Goal: Check status: Check status

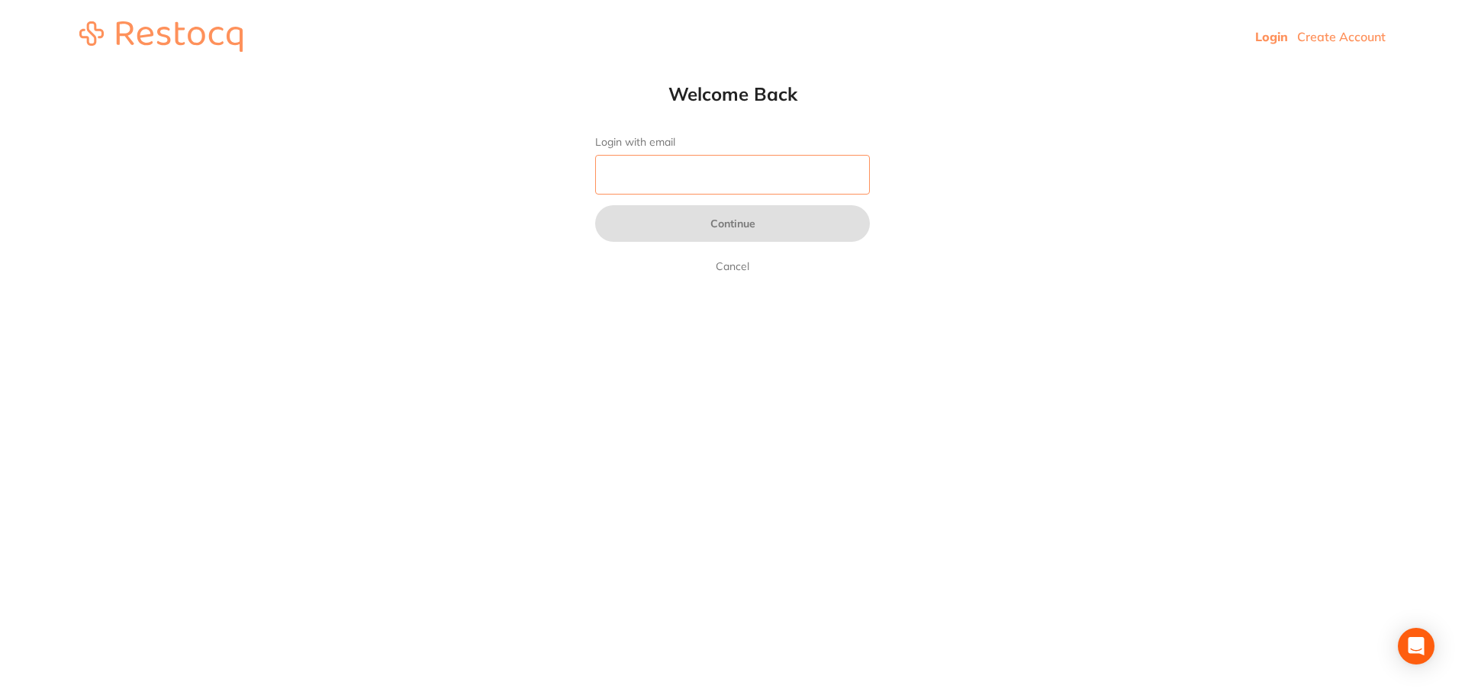
drag, startPoint x: 630, startPoint y: 166, endPoint x: 639, endPoint y: 166, distance: 9.2
click at [631, 166] on input "Login with email" at bounding box center [732, 175] width 275 height 40
type input "[EMAIL_ADDRESS][DOMAIN_NAME]"
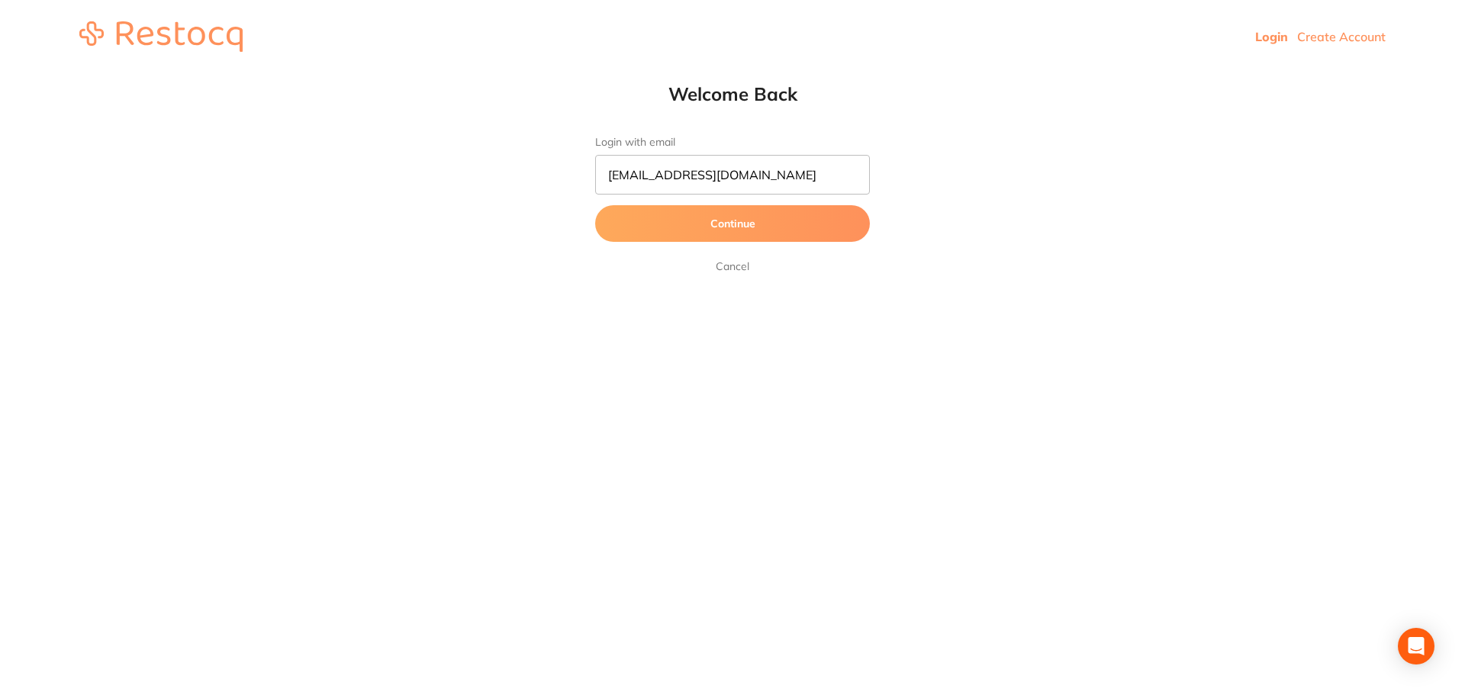
click at [833, 227] on button "Continue" at bounding box center [732, 223] width 275 height 37
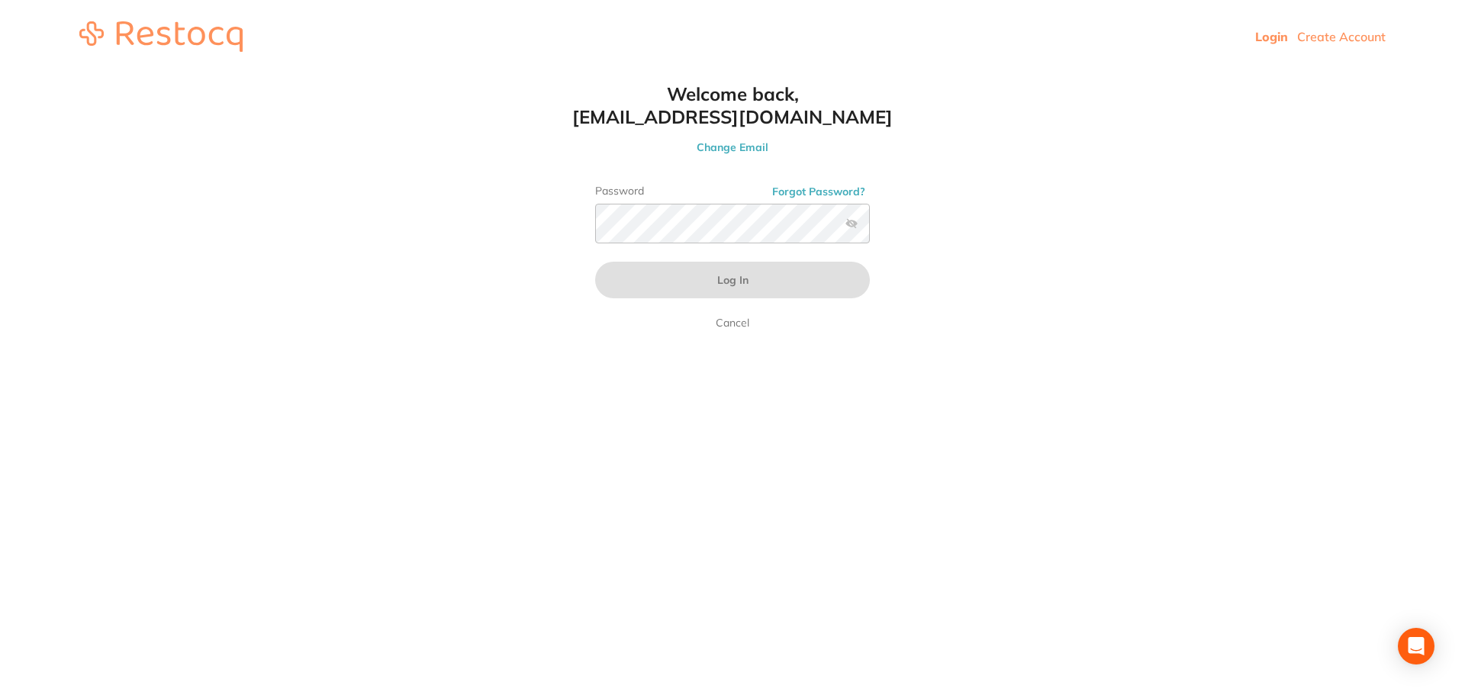
click at [739, 246] on div "Password Forgot Password?" at bounding box center [732, 220] width 275 height 71
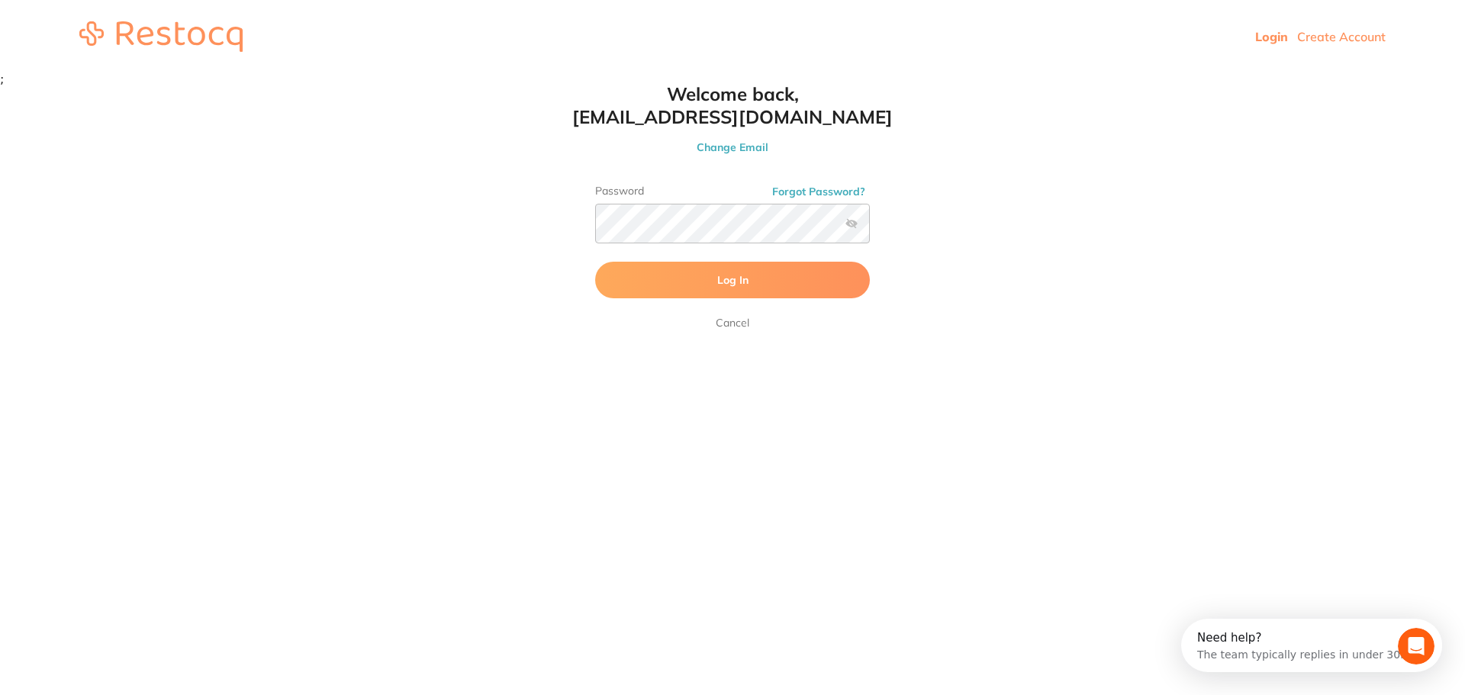
click at [712, 287] on button "Log In" at bounding box center [732, 280] width 275 height 37
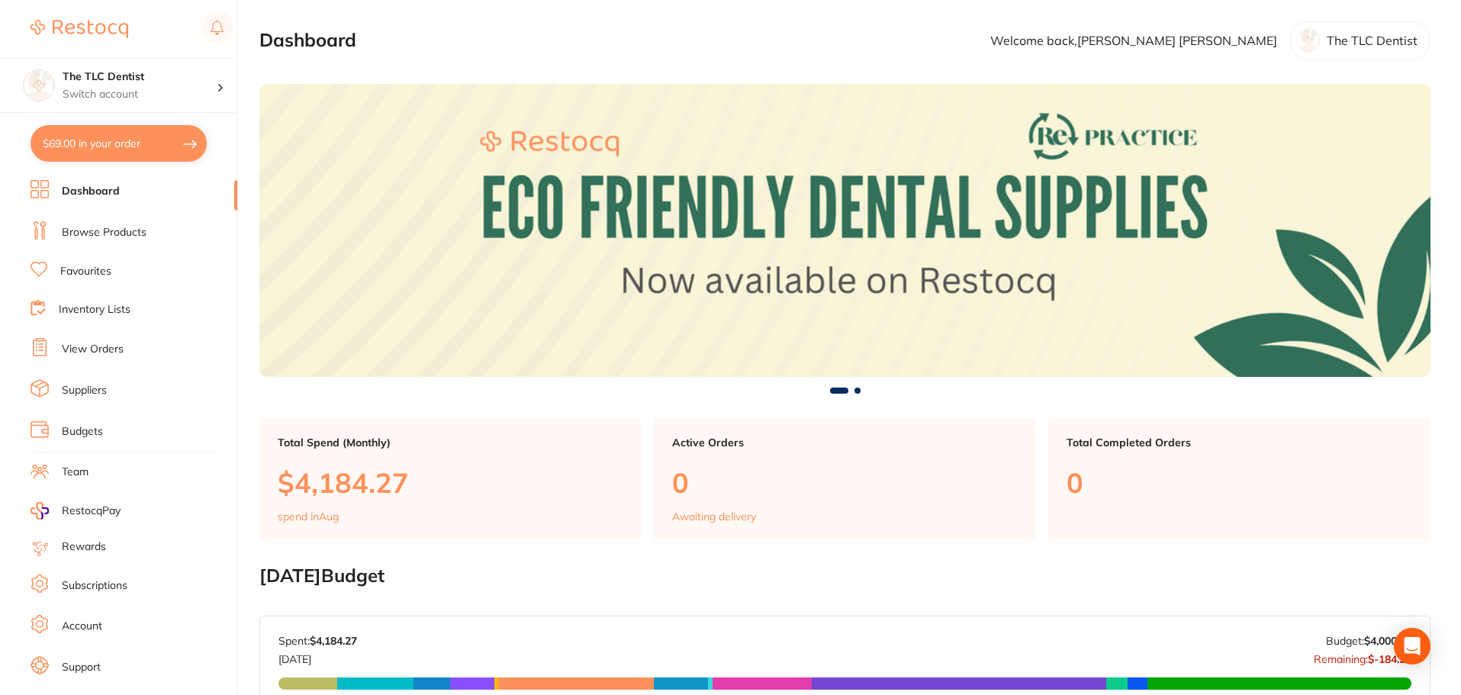
click at [92, 230] on link "Browse Products" at bounding box center [104, 232] width 85 height 15
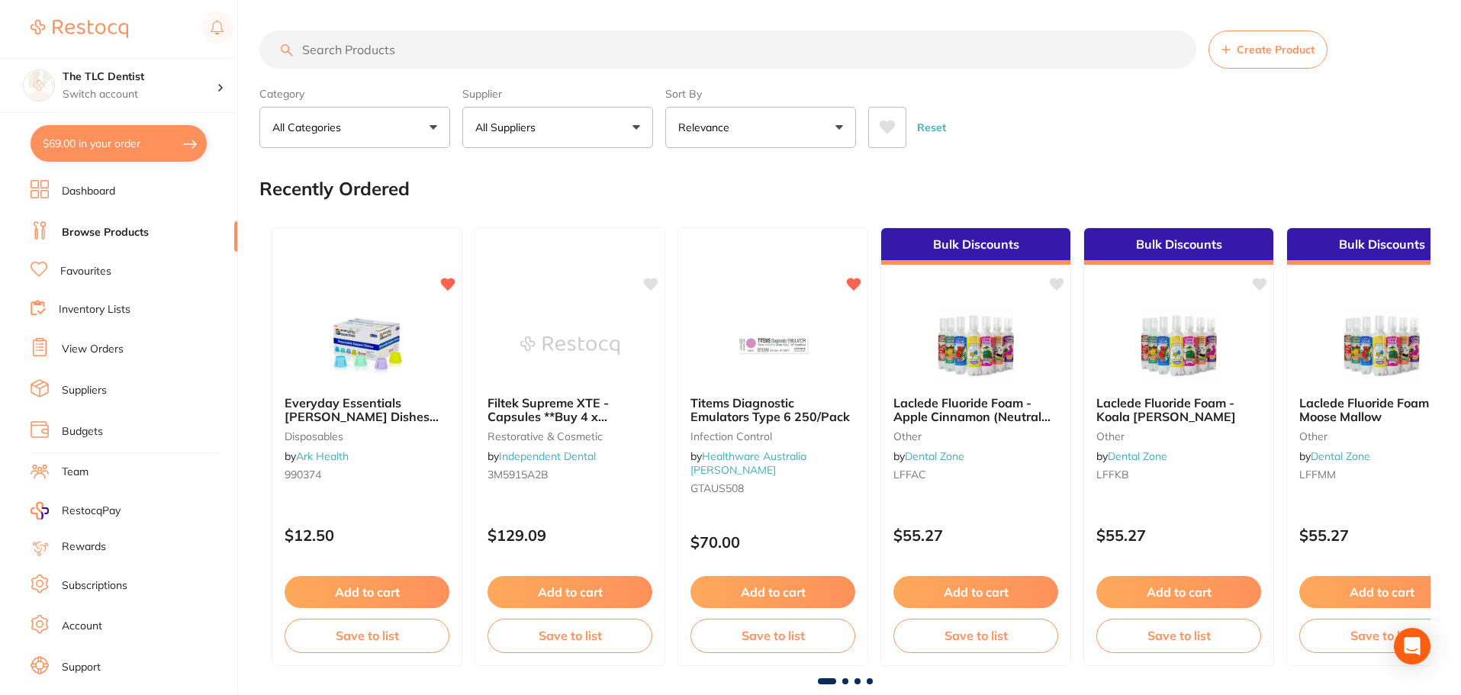
click at [626, 42] on input "search" at bounding box center [727, 50] width 937 height 38
type input "hoggies"
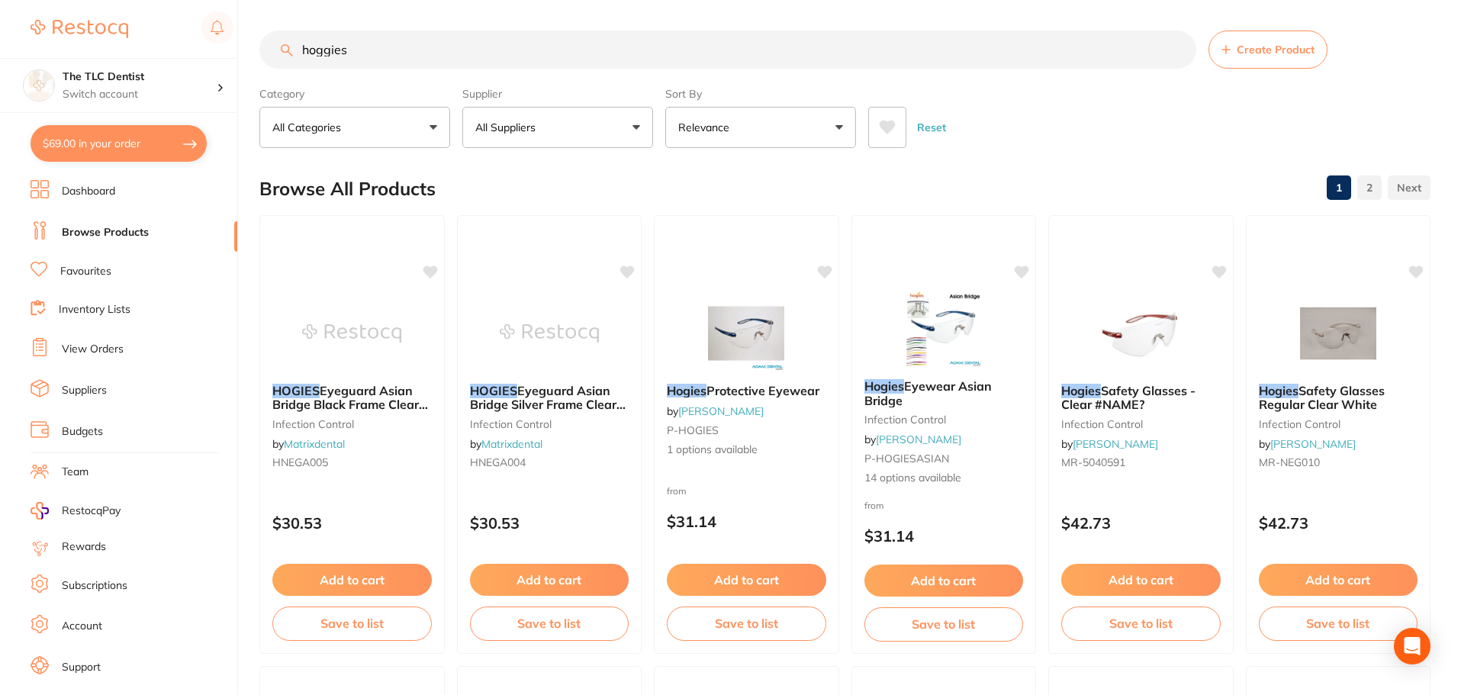
click at [770, 125] on button "Relevance" at bounding box center [760, 127] width 191 height 41
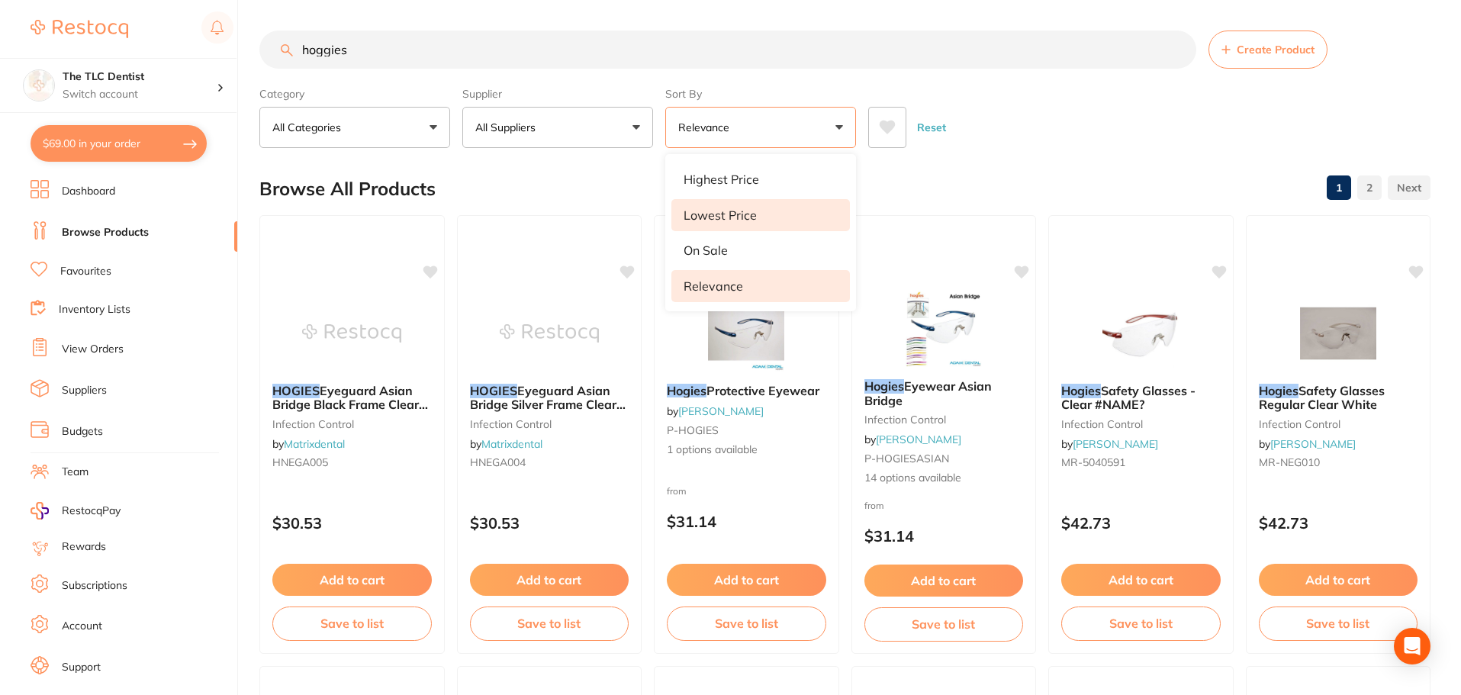
drag, startPoint x: 704, startPoint y: 211, endPoint x: 738, endPoint y: 199, distance: 35.7
click at [703, 211] on p "Lowest Price" at bounding box center [720, 215] width 73 height 14
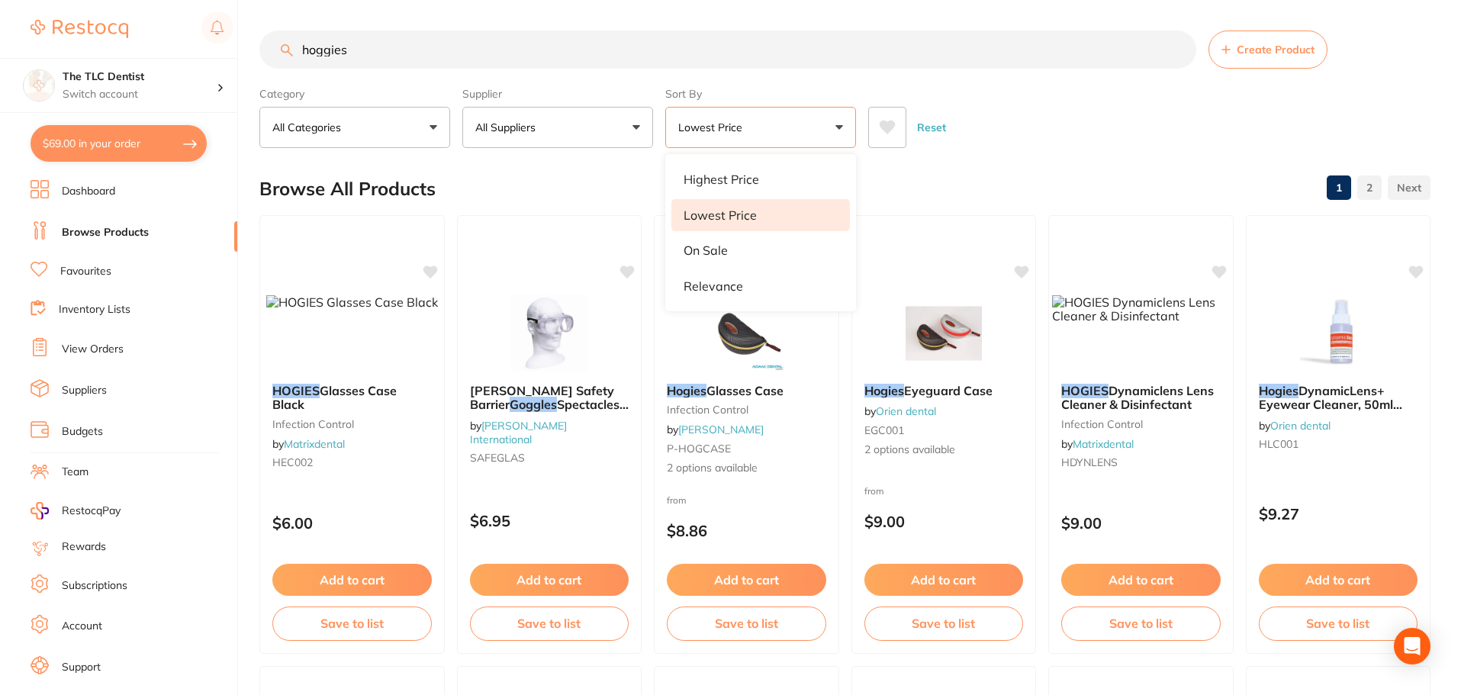
click at [1032, 131] on div "Reset" at bounding box center [1143, 121] width 550 height 53
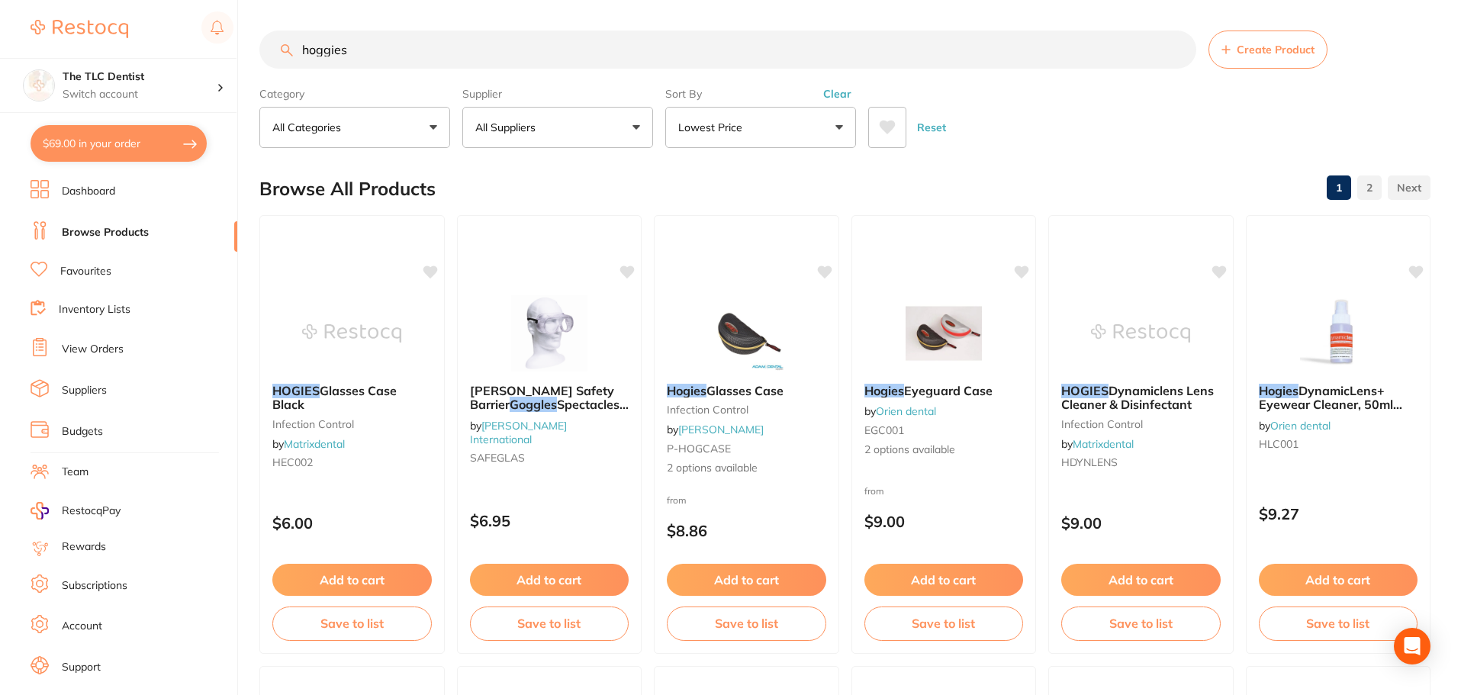
click at [349, 413] on div "HOGIES Glasses Case Black infection control by Matrixdental HEC002" at bounding box center [352, 429] width 184 height 115
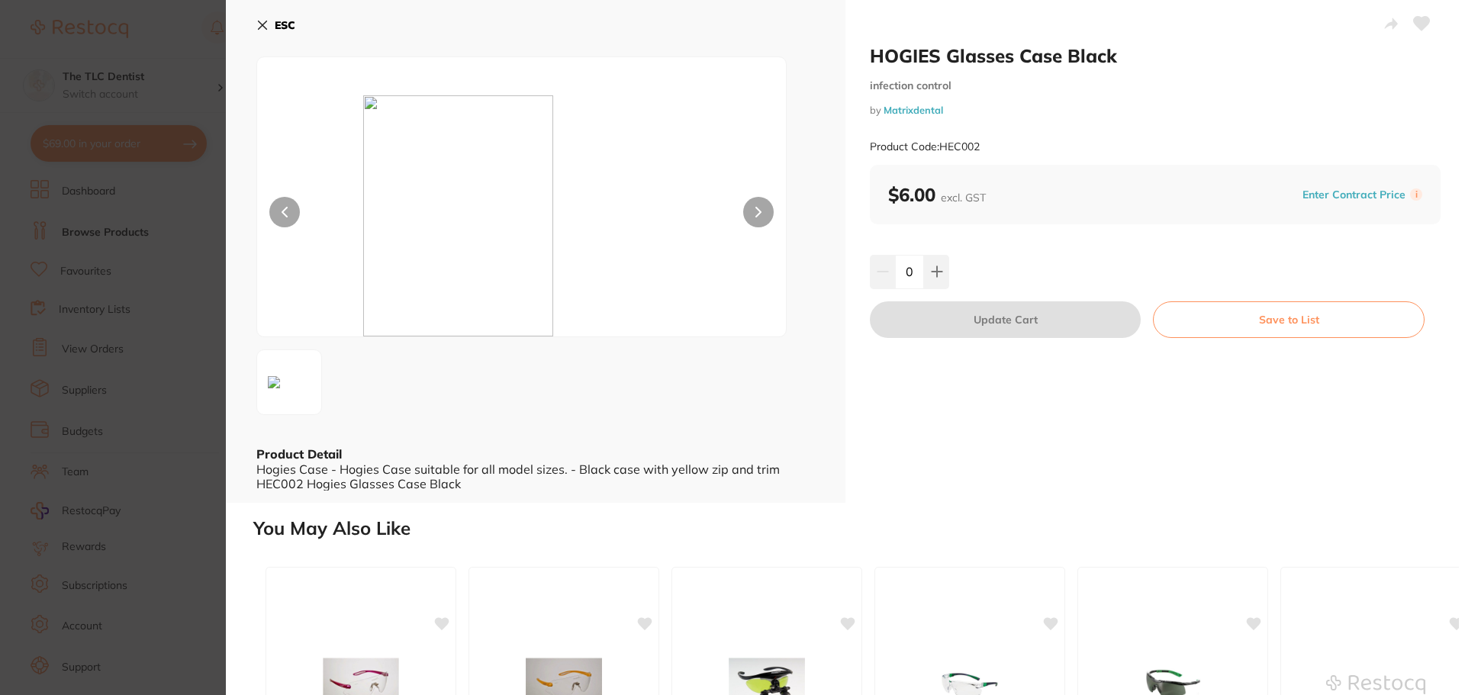
click at [148, 222] on section "HOGIES Glasses Case Black infection control by Matrixdental Product Code: HEC00…" at bounding box center [732, 347] width 1465 height 695
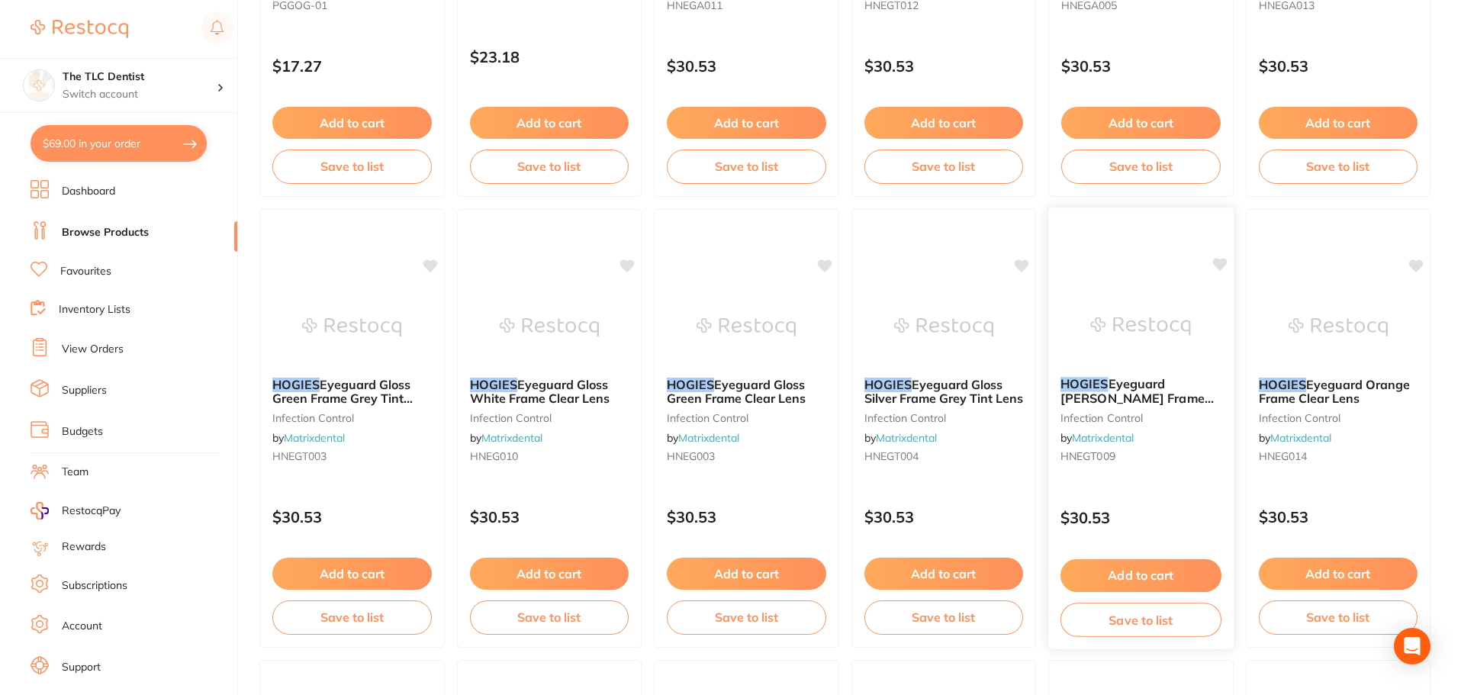
scroll to position [915, 0]
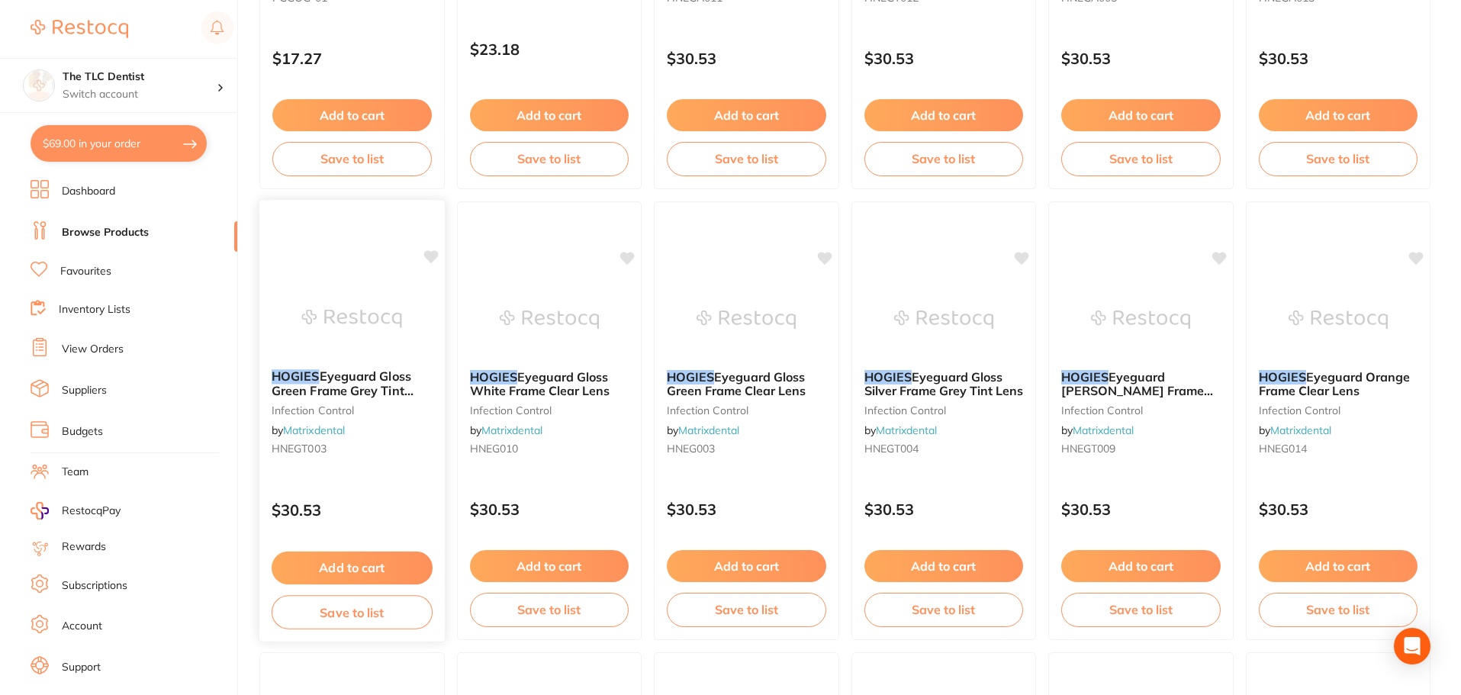
click at [390, 428] on div "HOGIES Eyeguard Gloss Green Frame Grey Tint Lens infection control by Matrixden…" at bounding box center [351, 415] width 185 height 117
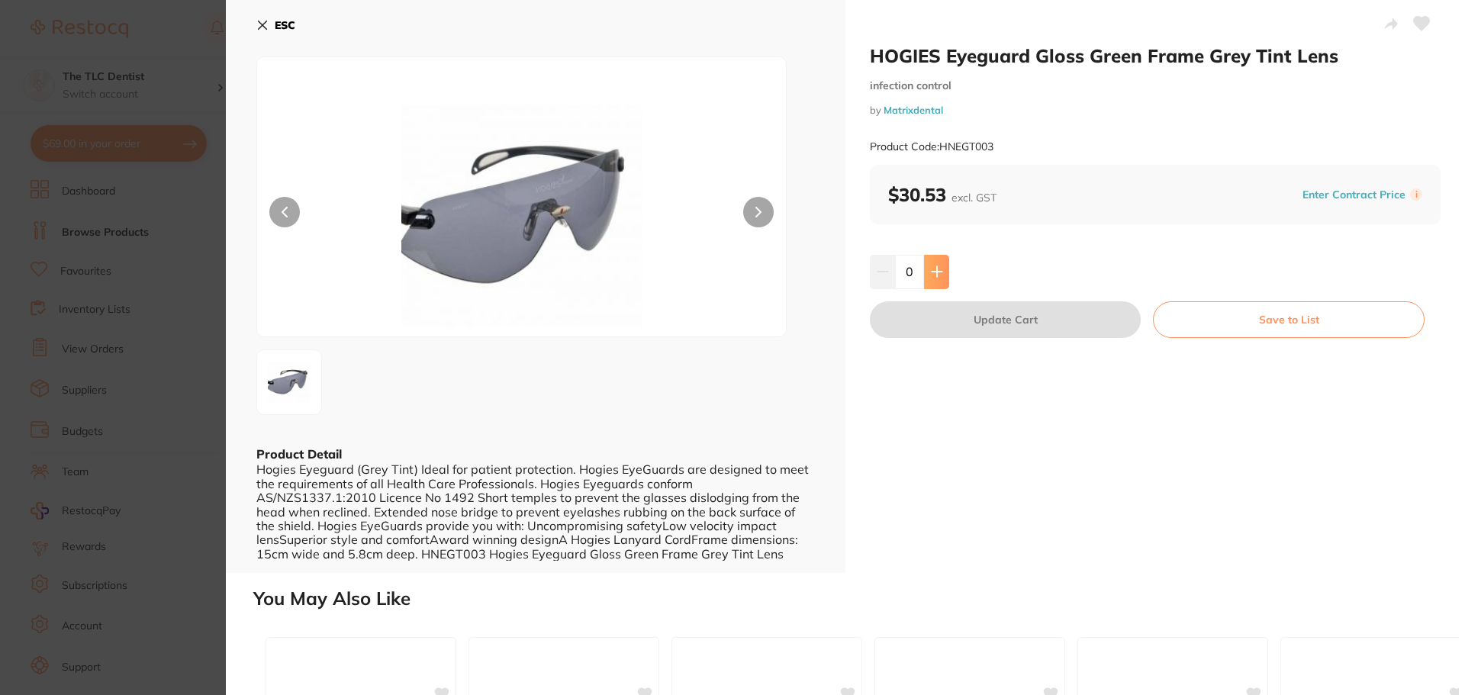
click at [936, 271] on icon at bounding box center [937, 271] width 12 height 12
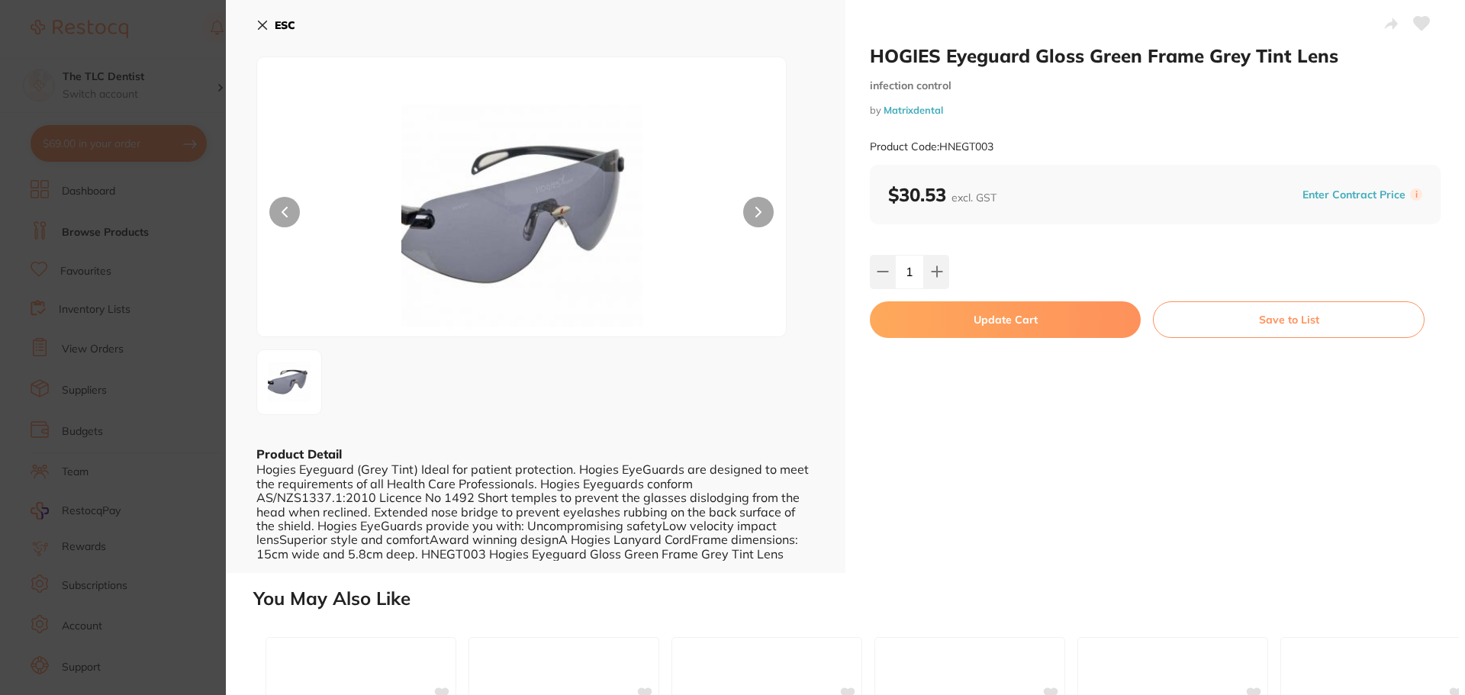
click at [864, 272] on div "HOGIES Eyeguard Gloss Green Frame Grey Tint Lens infection control by Matrixden…" at bounding box center [1154, 286] width 619 height 573
click at [877, 272] on icon at bounding box center [883, 271] width 12 height 12
type input "0"
click at [177, 310] on section "HOGIES Eyeguard Gloss Green Frame Grey Tint Lens infection control by Matrixden…" at bounding box center [732, 347] width 1465 height 695
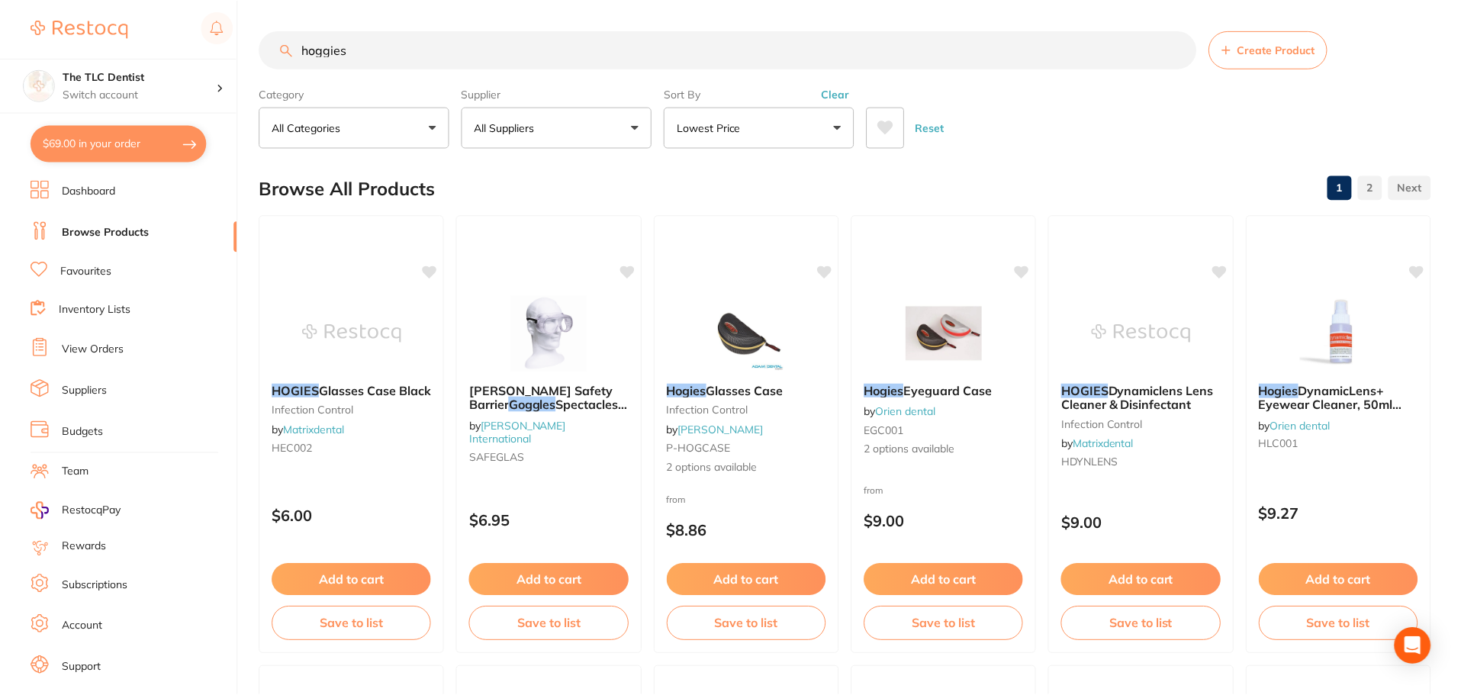
scroll to position [915, 0]
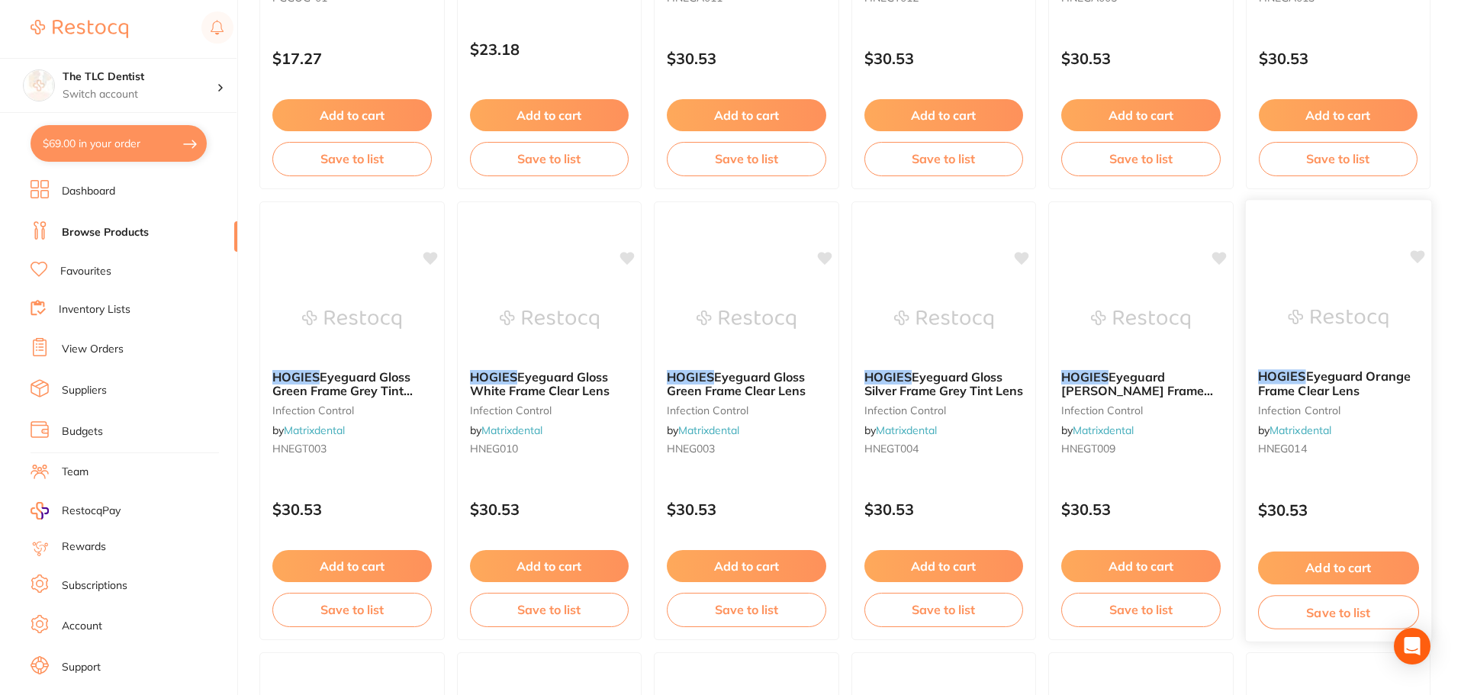
click at [1383, 398] on div "HOGIES Eyeguard Orange Frame Clear Lens infection control by Matrixdental HNEG0…" at bounding box center [1337, 415] width 185 height 117
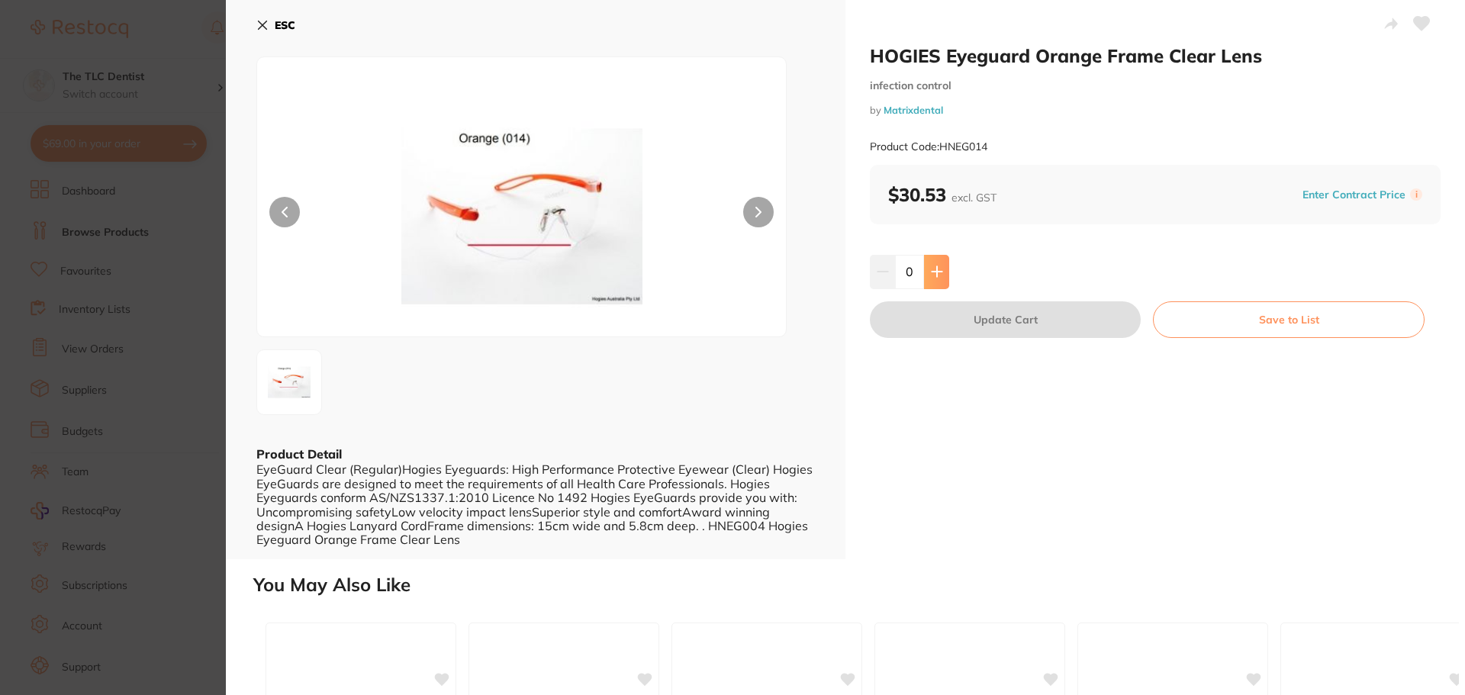
click at [931, 268] on icon at bounding box center [937, 271] width 12 height 12
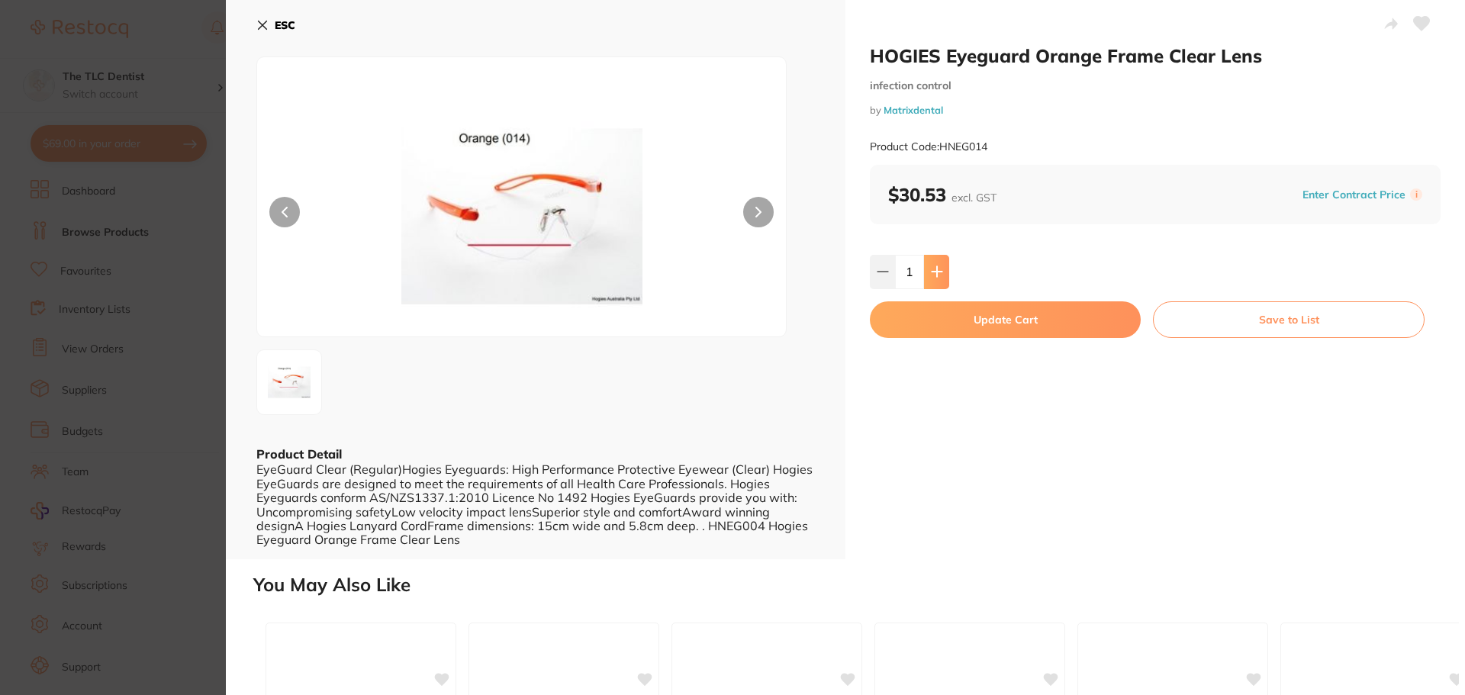
type input "1"
click at [963, 310] on button "Update Cart" at bounding box center [1005, 319] width 271 height 37
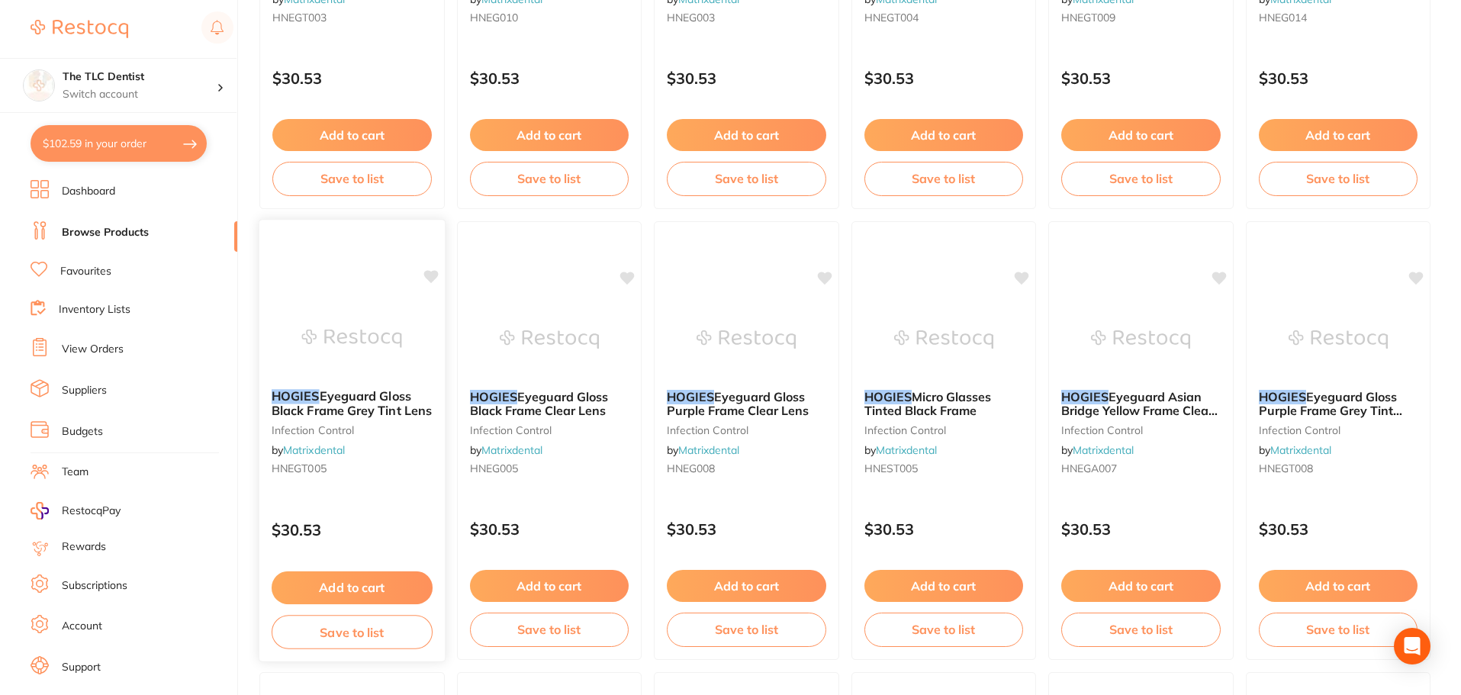
scroll to position [1373, 0]
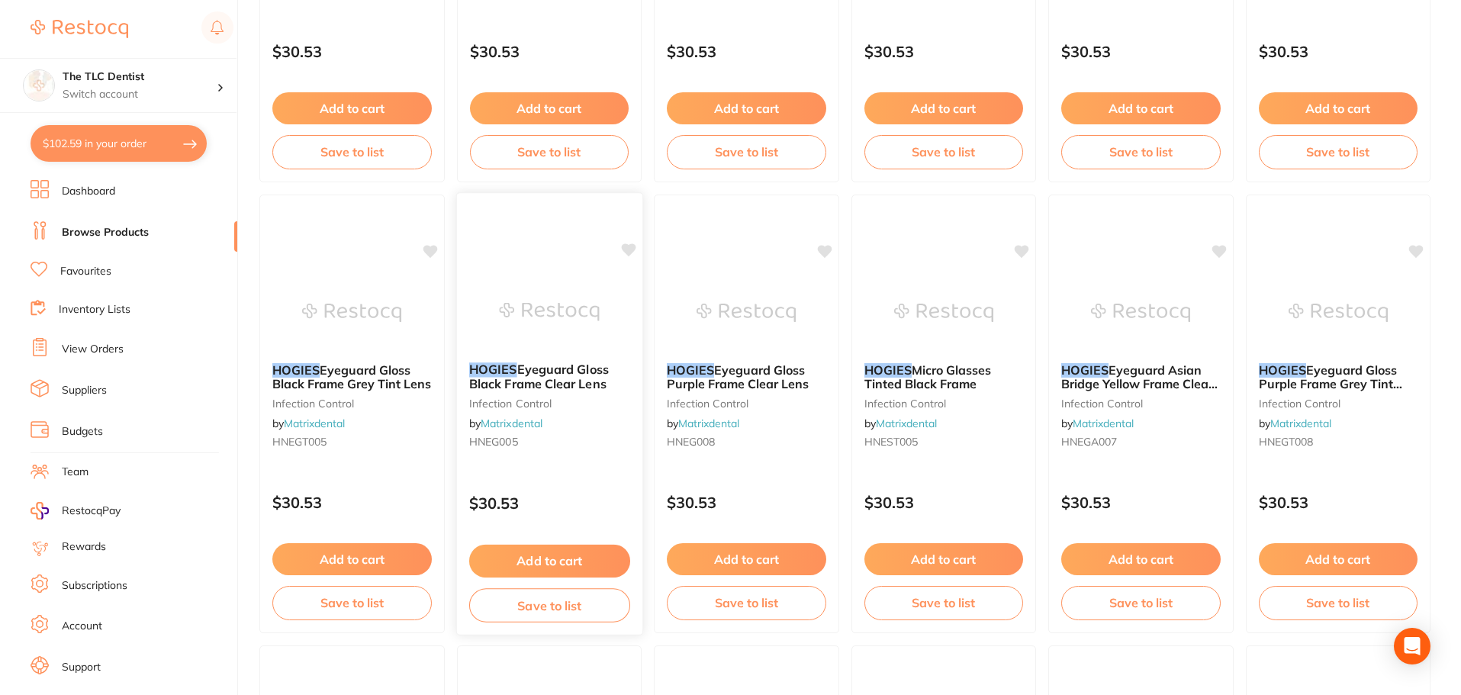
click at [597, 558] on button "Add to cart" at bounding box center [548, 561] width 161 height 33
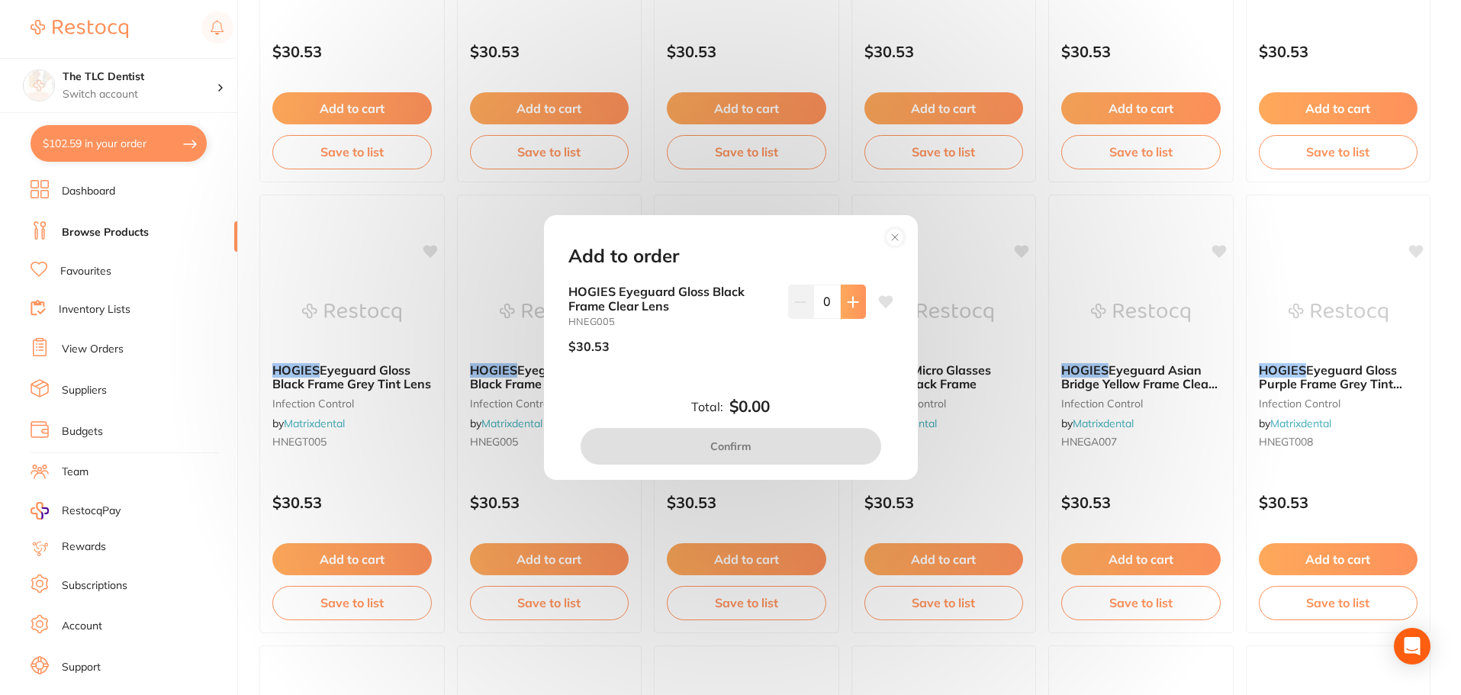
click at [846, 292] on button at bounding box center [853, 302] width 25 height 34
type input "1"
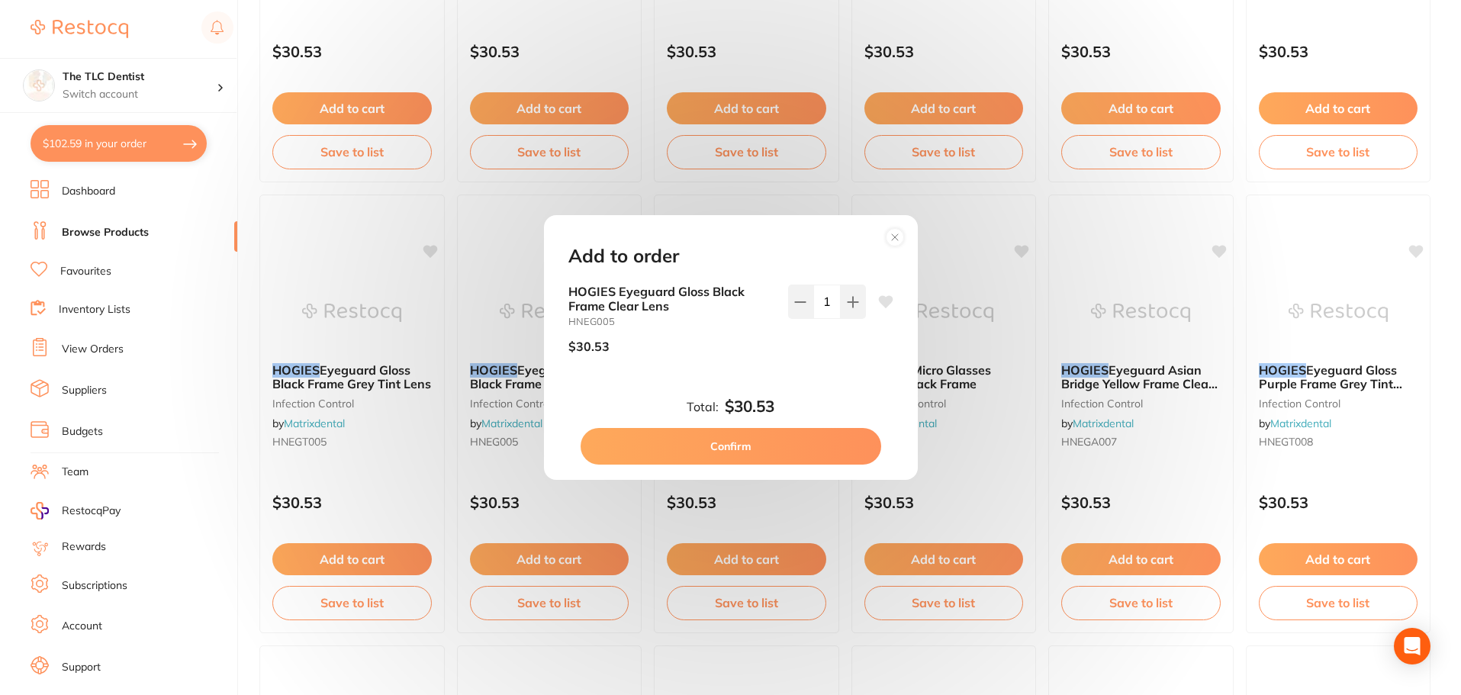
click at [741, 442] on button "Confirm" at bounding box center [731, 446] width 301 height 37
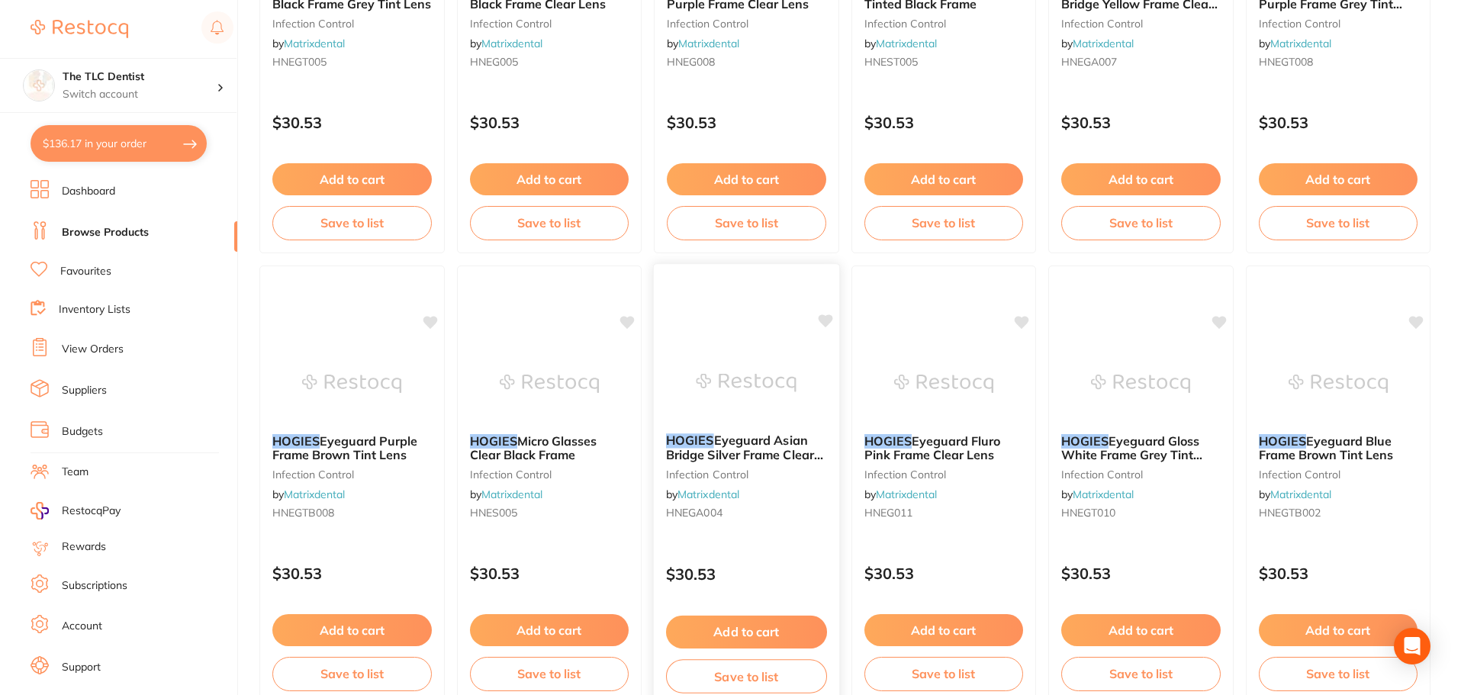
scroll to position [1755, 0]
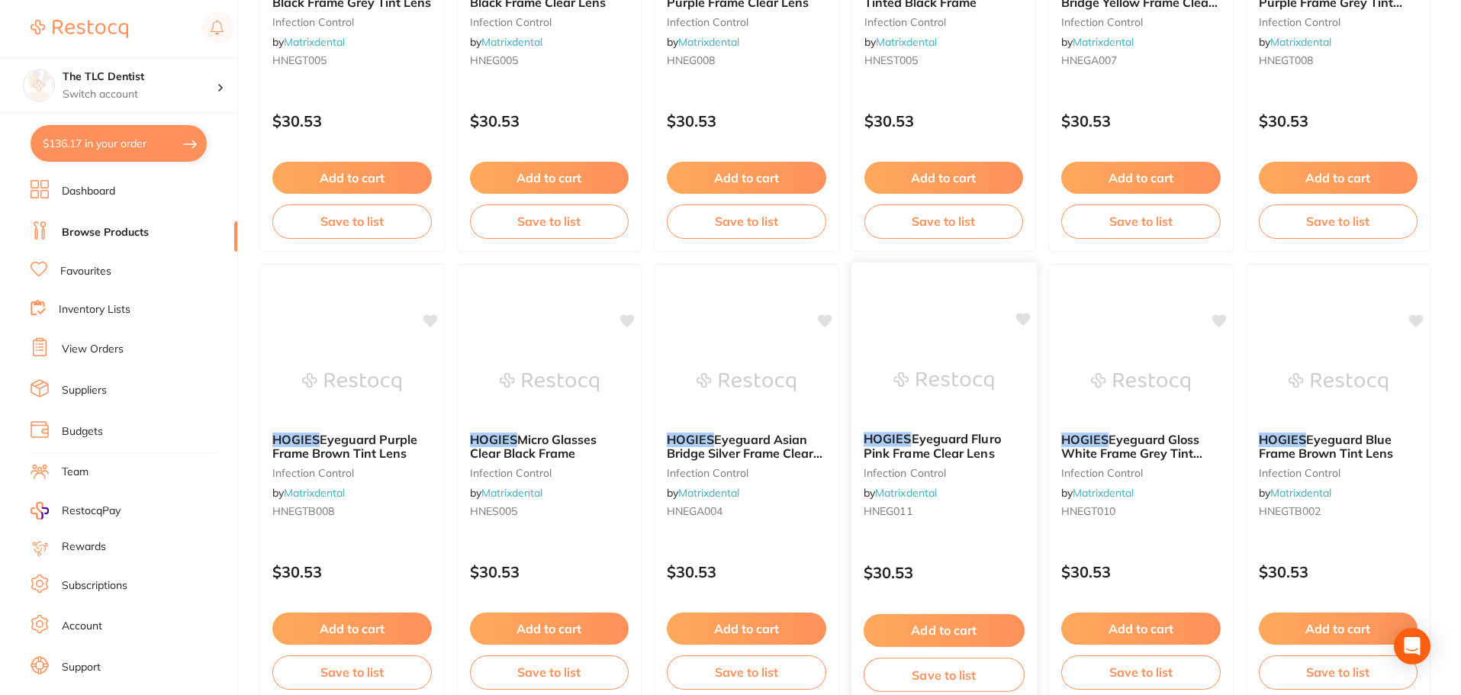
click at [953, 483] on div "HOGIES Eyeguard Fluro Pink Frame Clear Lens infection control by Matrixdental H…" at bounding box center [943, 478] width 185 height 117
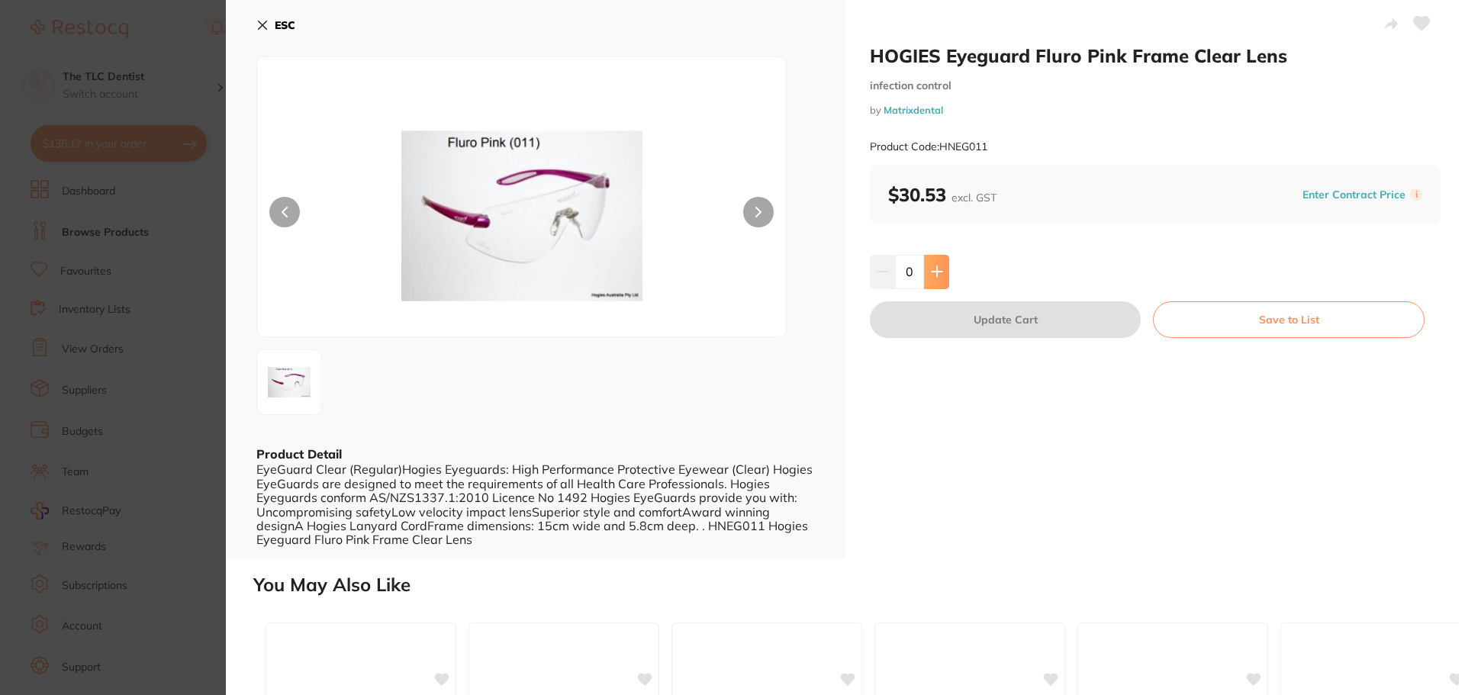
click at [941, 276] on button at bounding box center [936, 272] width 25 height 34
type input "1"
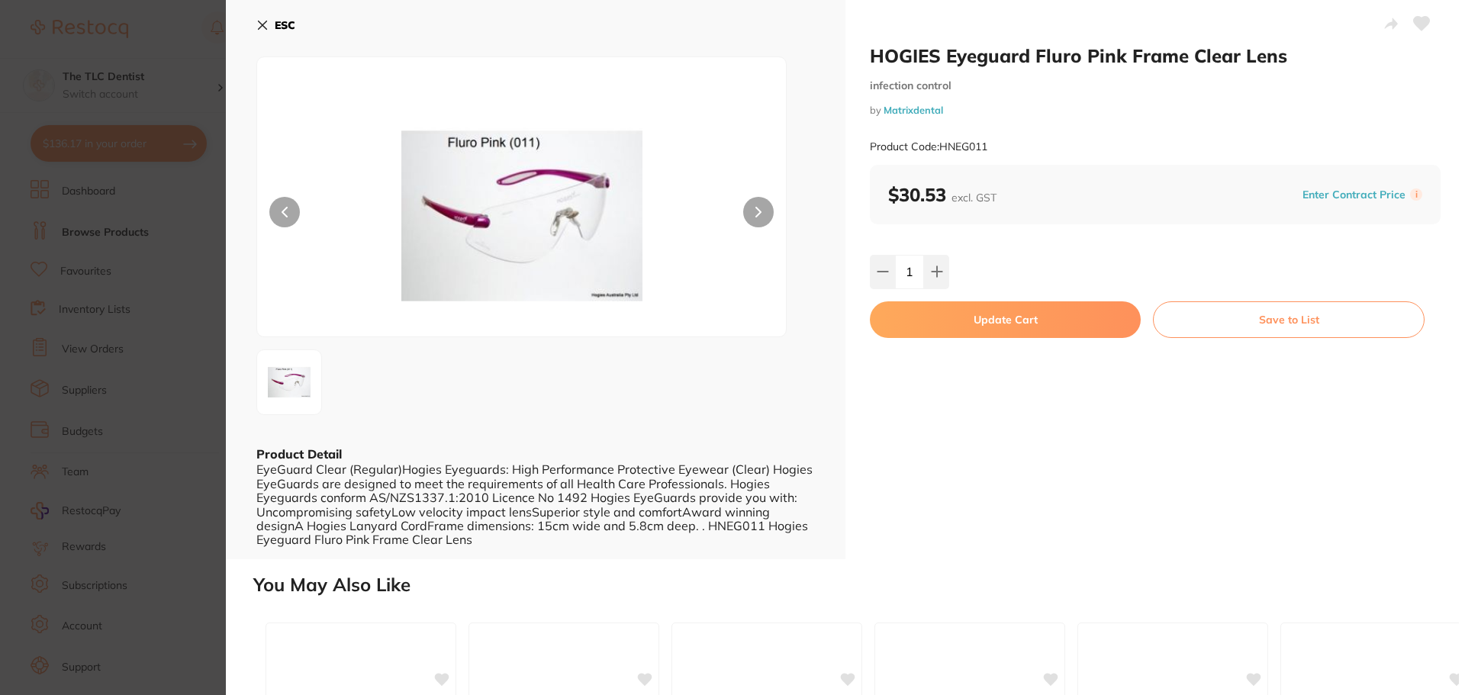
click at [951, 314] on button "Update Cart" at bounding box center [1005, 319] width 271 height 37
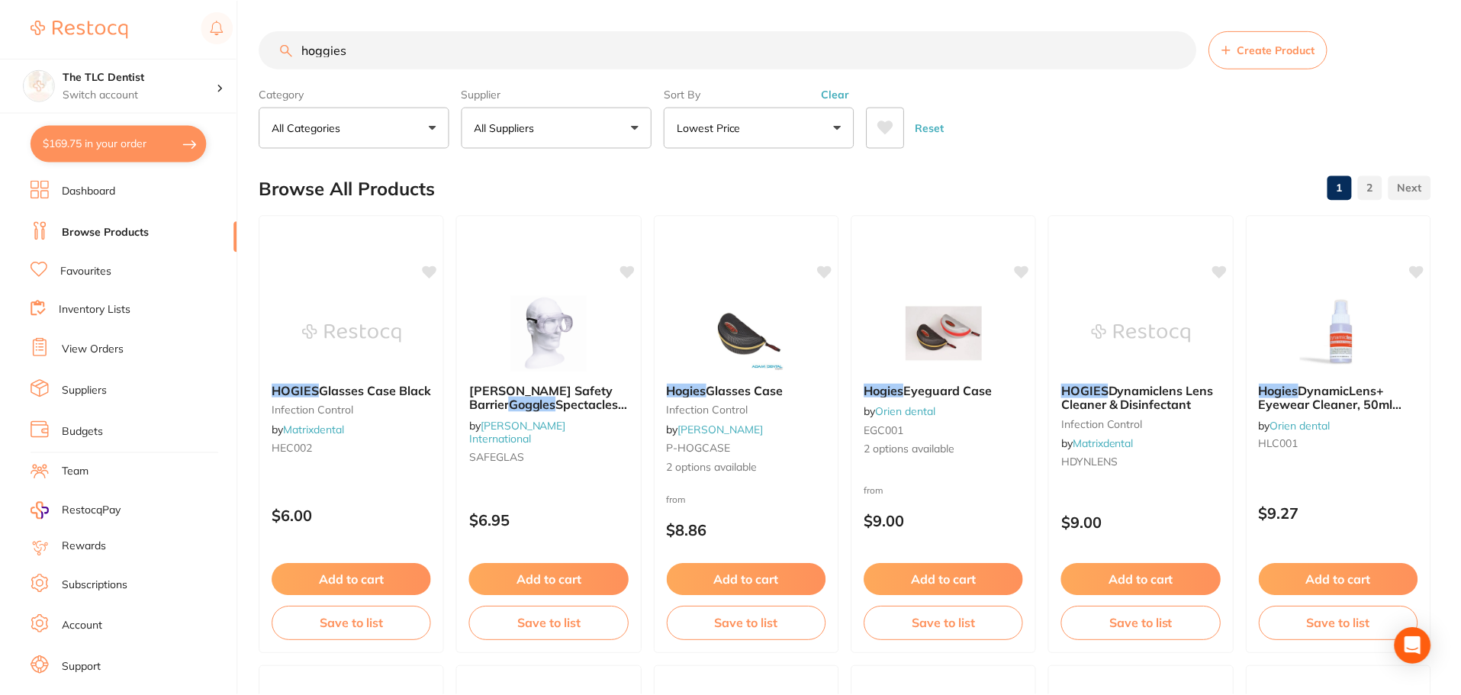
scroll to position [1755, 0]
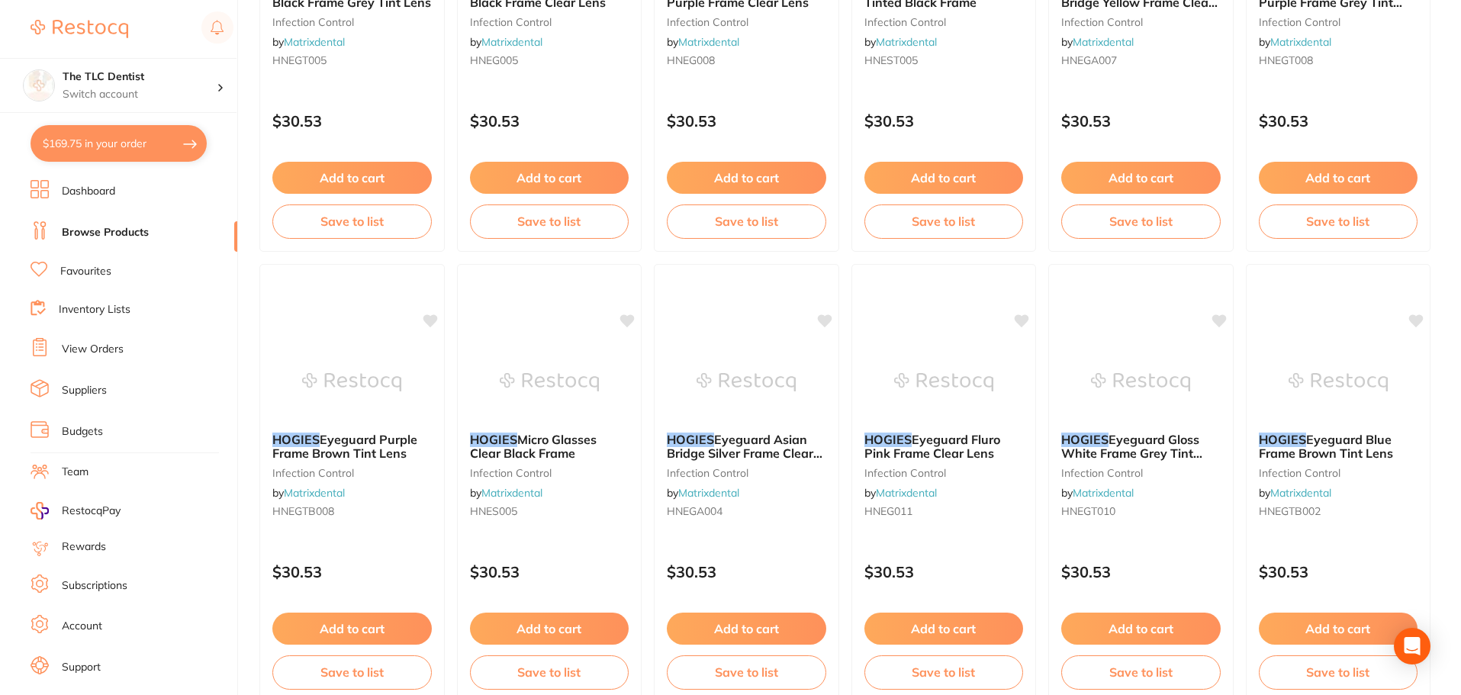
click at [140, 150] on button "$169.75 in your order" at bounding box center [119, 143] width 176 height 37
checkbox input "true"
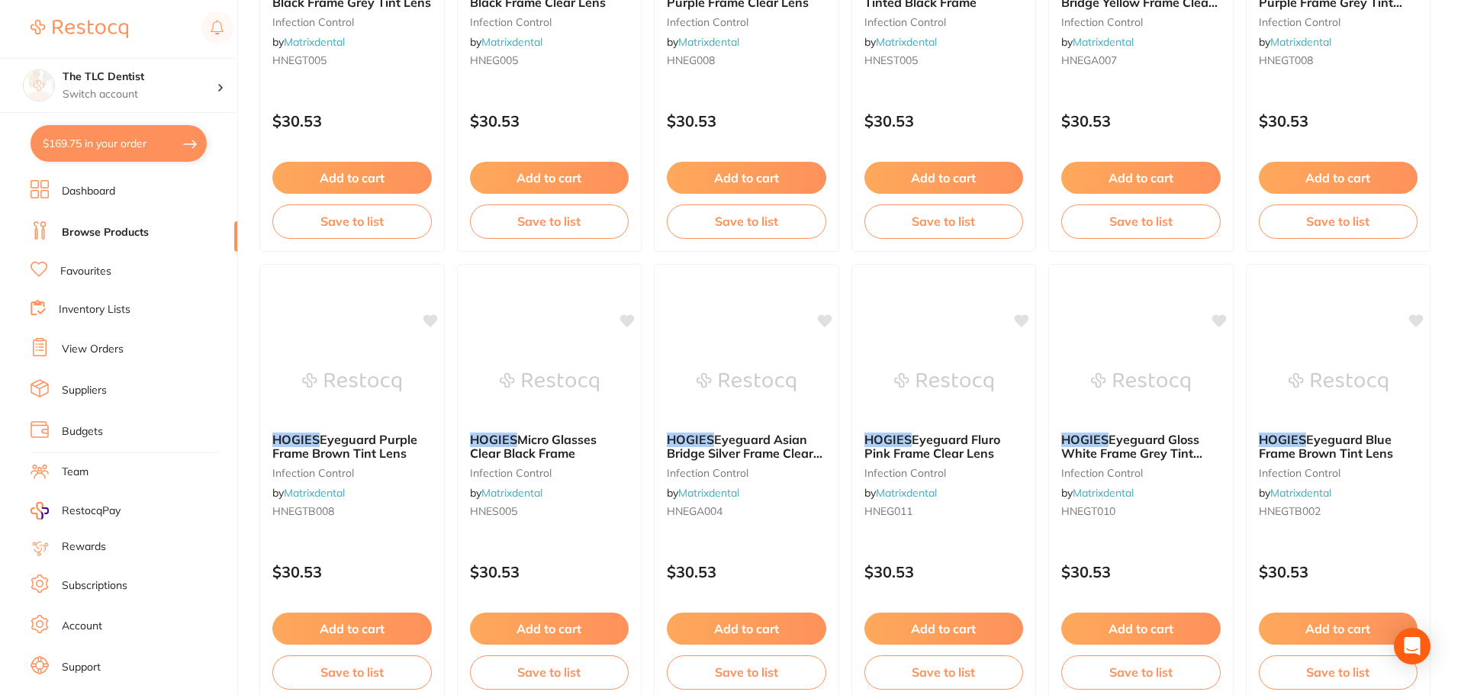
checkbox input "true"
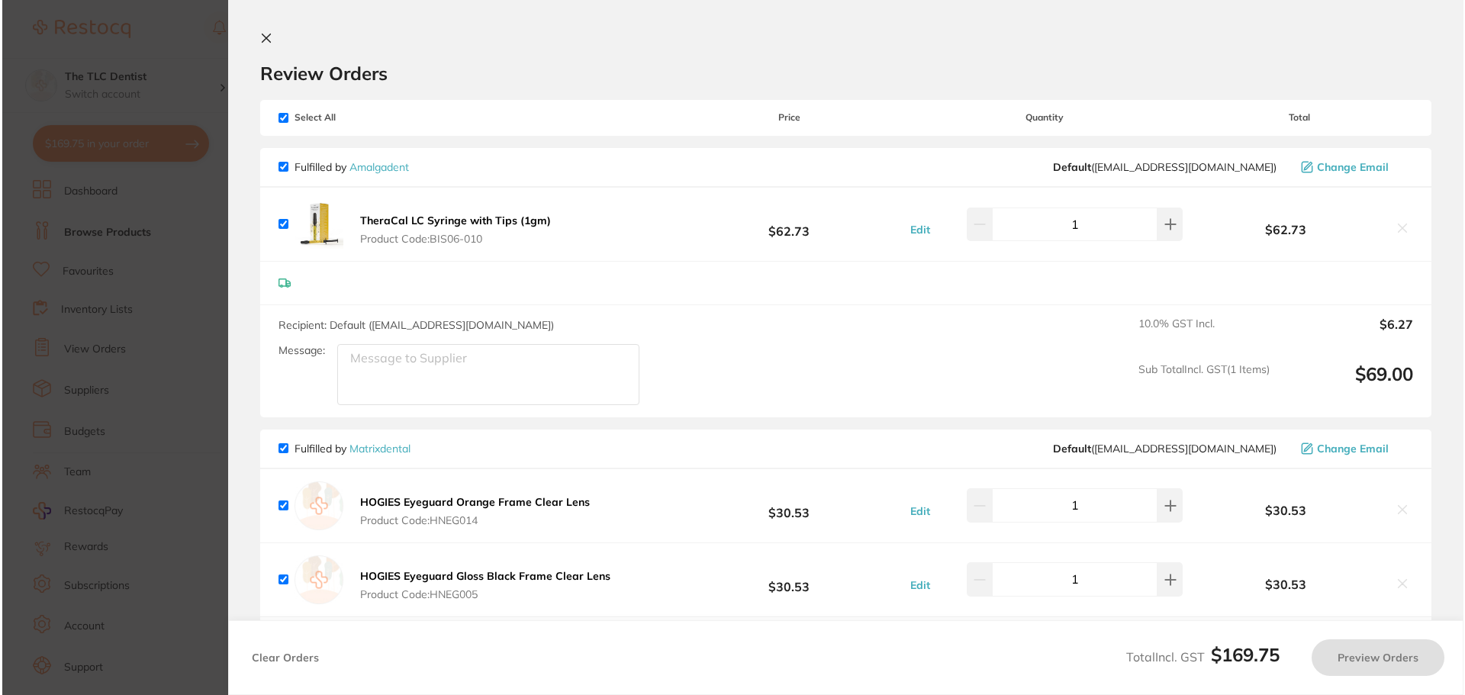
scroll to position [0, 0]
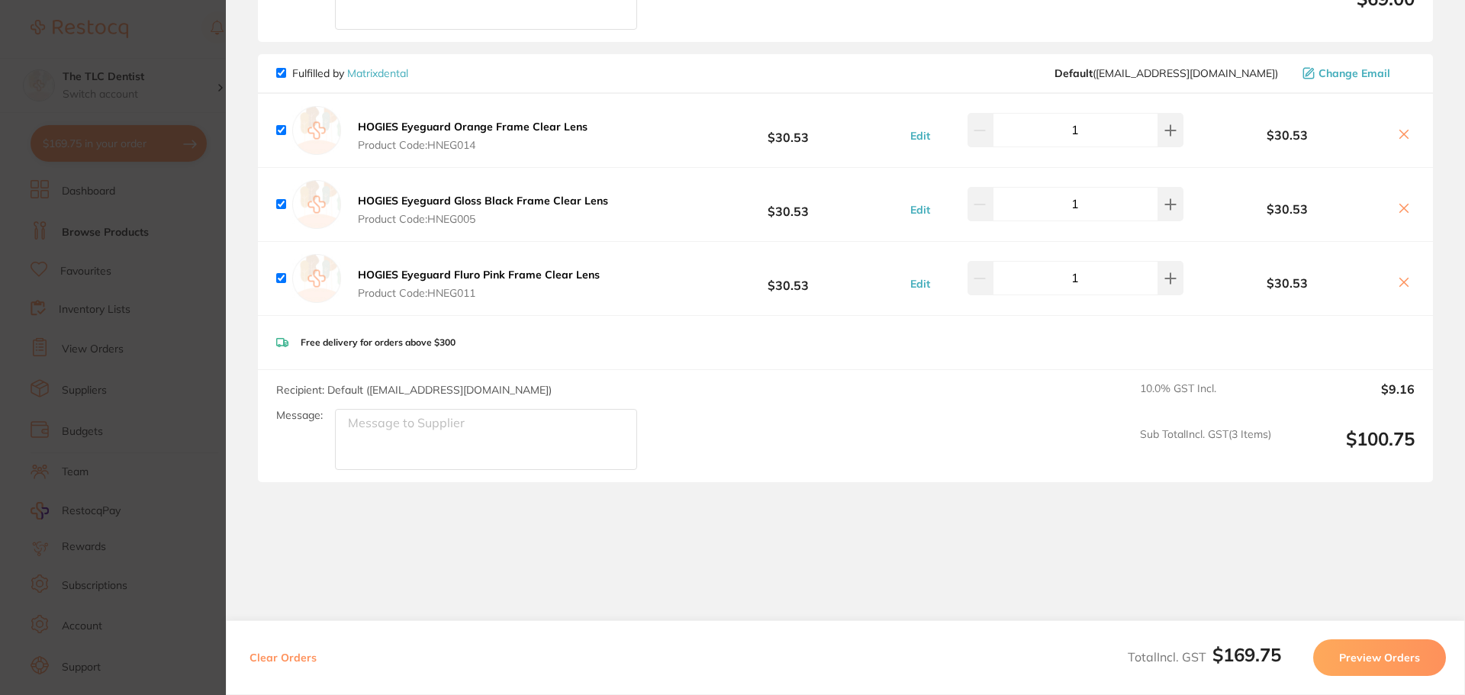
drag, startPoint x: 83, startPoint y: 375, endPoint x: 106, endPoint y: 367, distance: 24.1
click at [83, 374] on section "Update RRP Set your pre negotiated price for this item. Item Agreed RRP (excl. …" at bounding box center [732, 347] width 1465 height 695
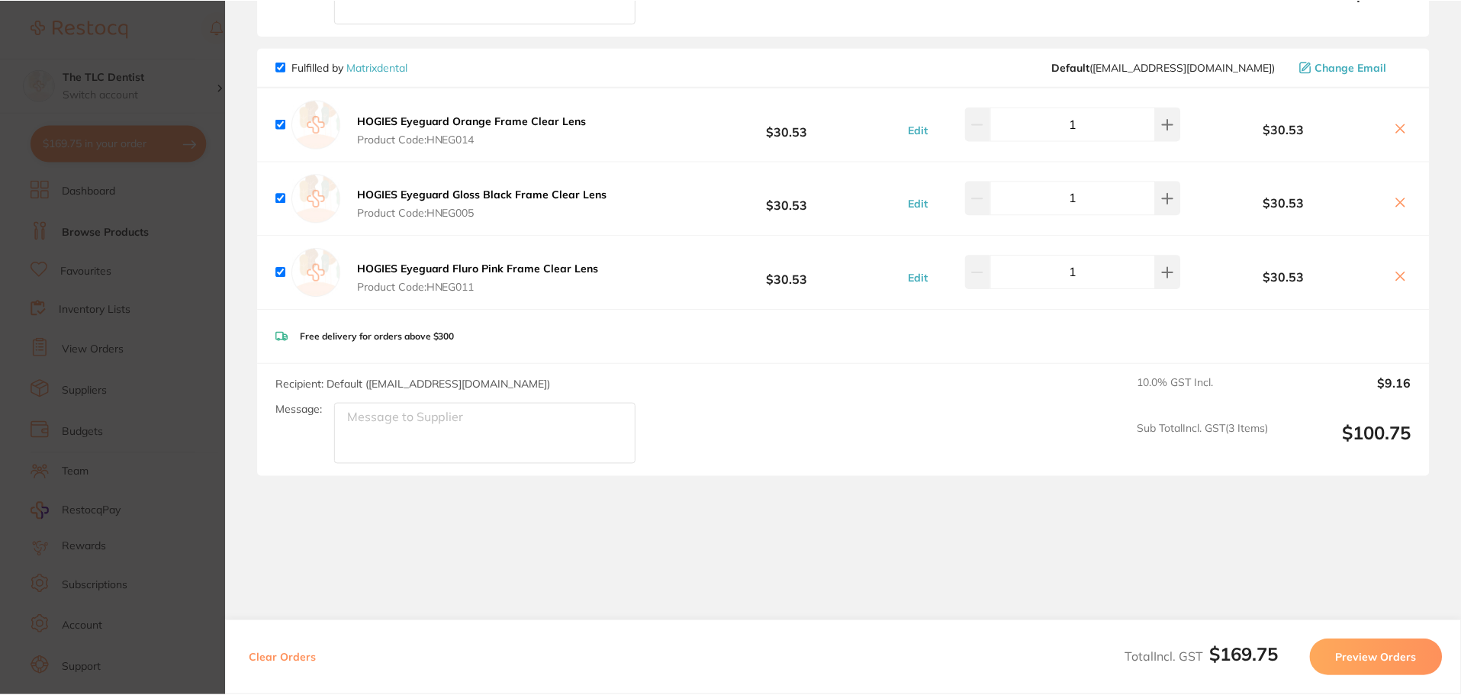
scroll to position [1755, 0]
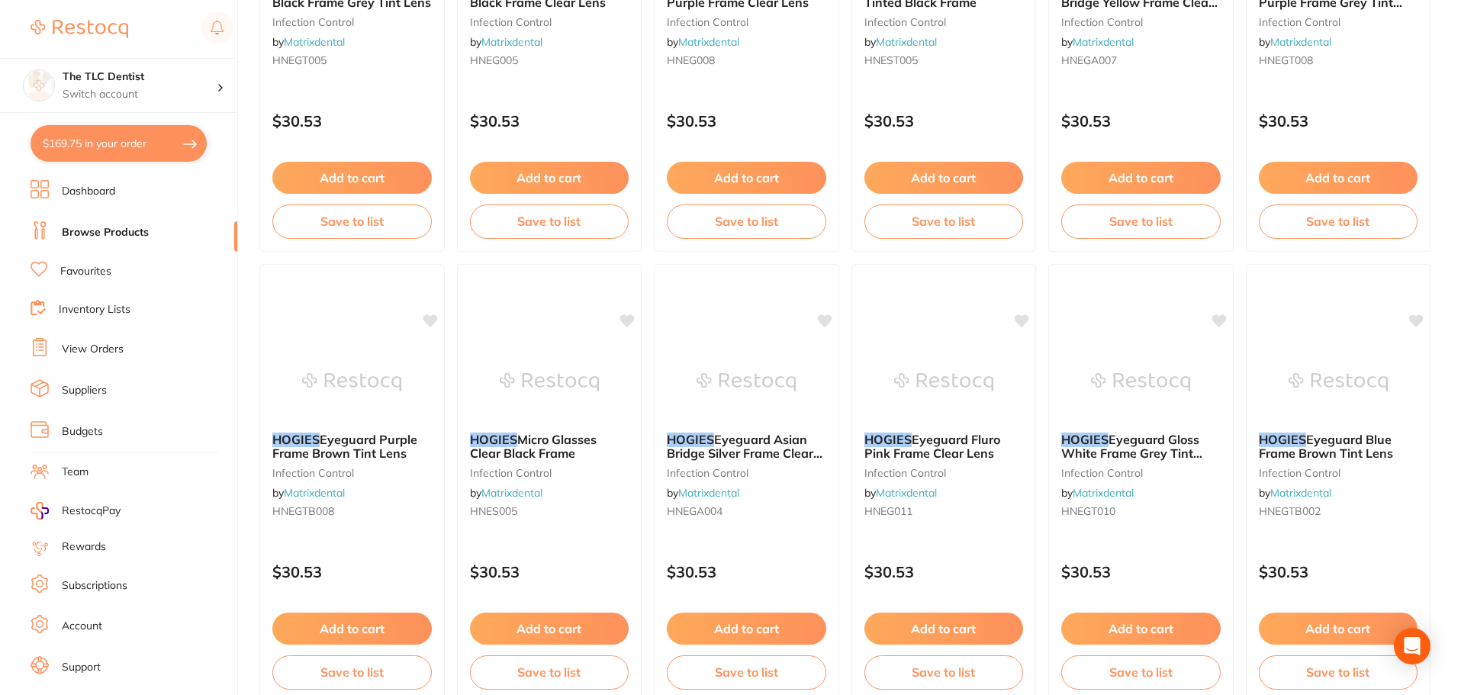
click at [113, 352] on link "View Orders" at bounding box center [93, 349] width 62 height 15
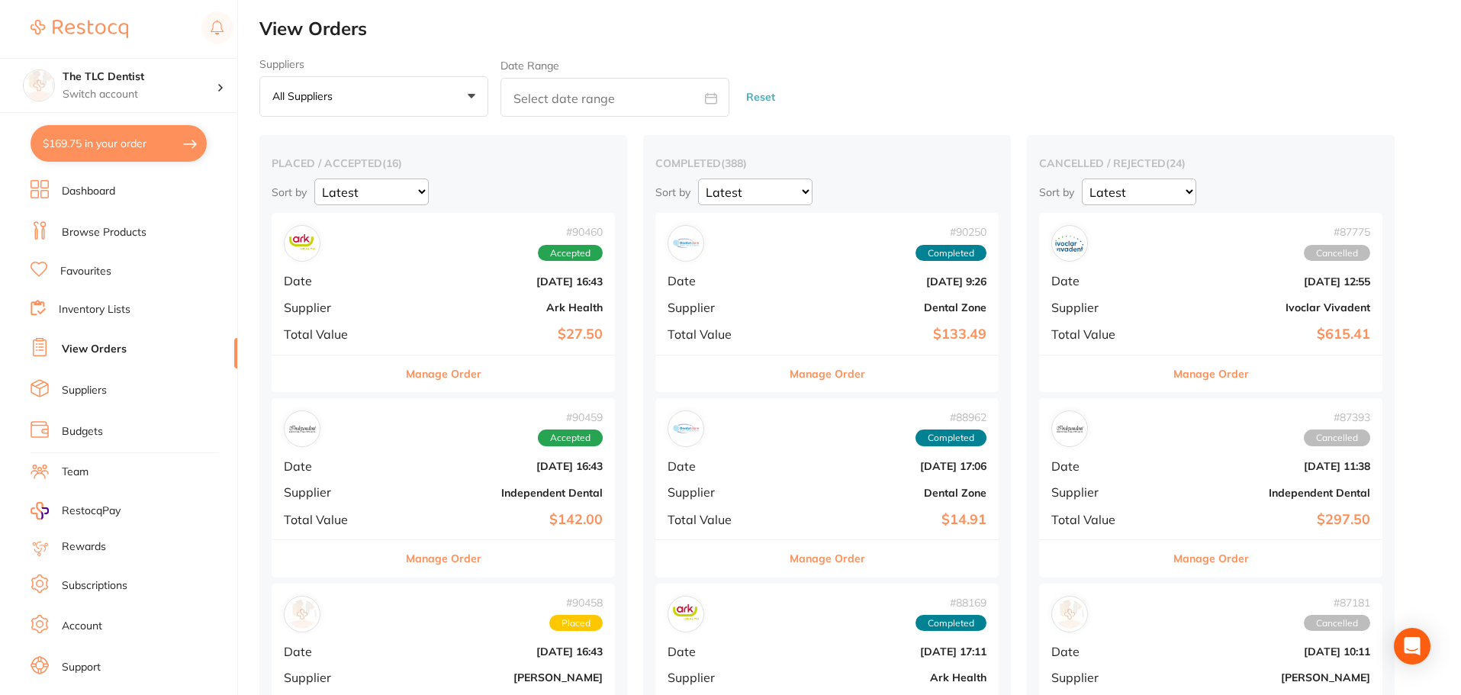
click at [426, 330] on b "$27.50" at bounding box center [500, 335] width 204 height 16
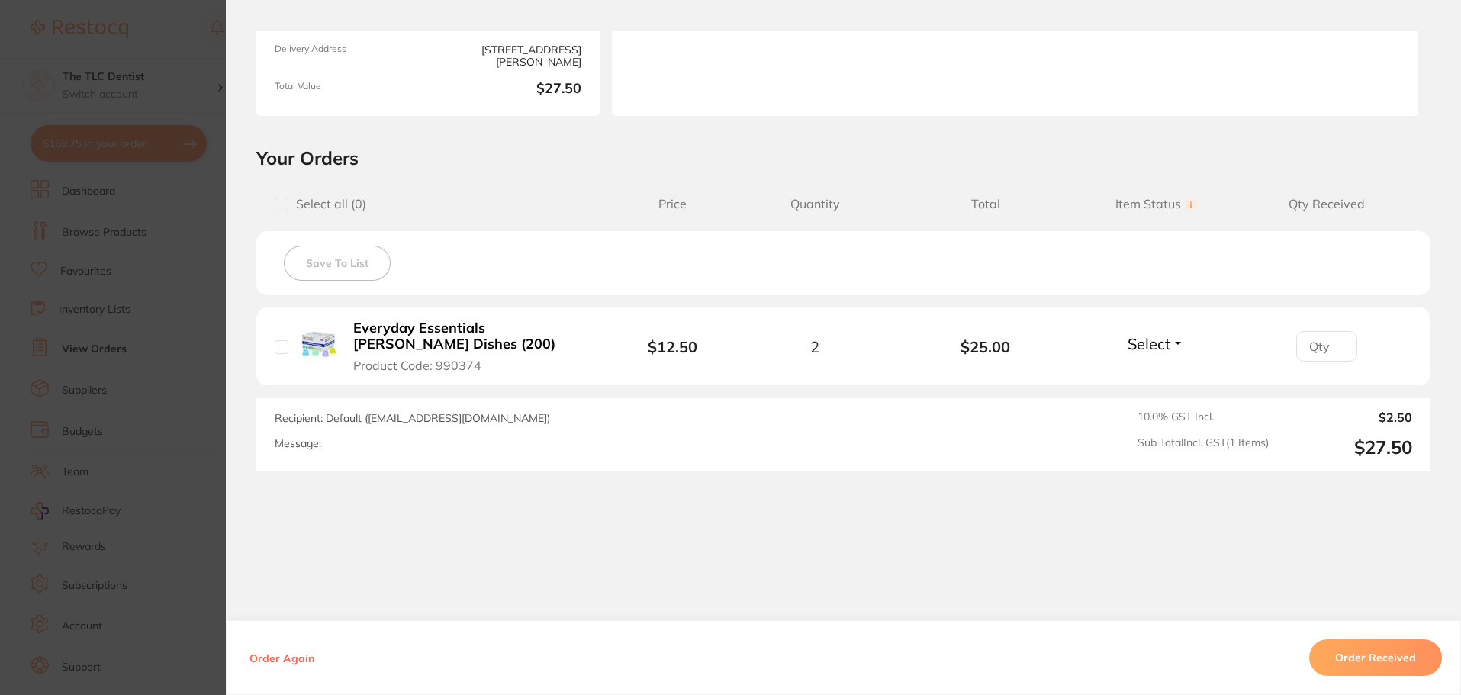
scroll to position [229, 0]
click at [167, 423] on section "Order ID: Restocq- 90460 Order Information Accepted Order Order Date [DATE] 16:…" at bounding box center [730, 347] width 1461 height 695
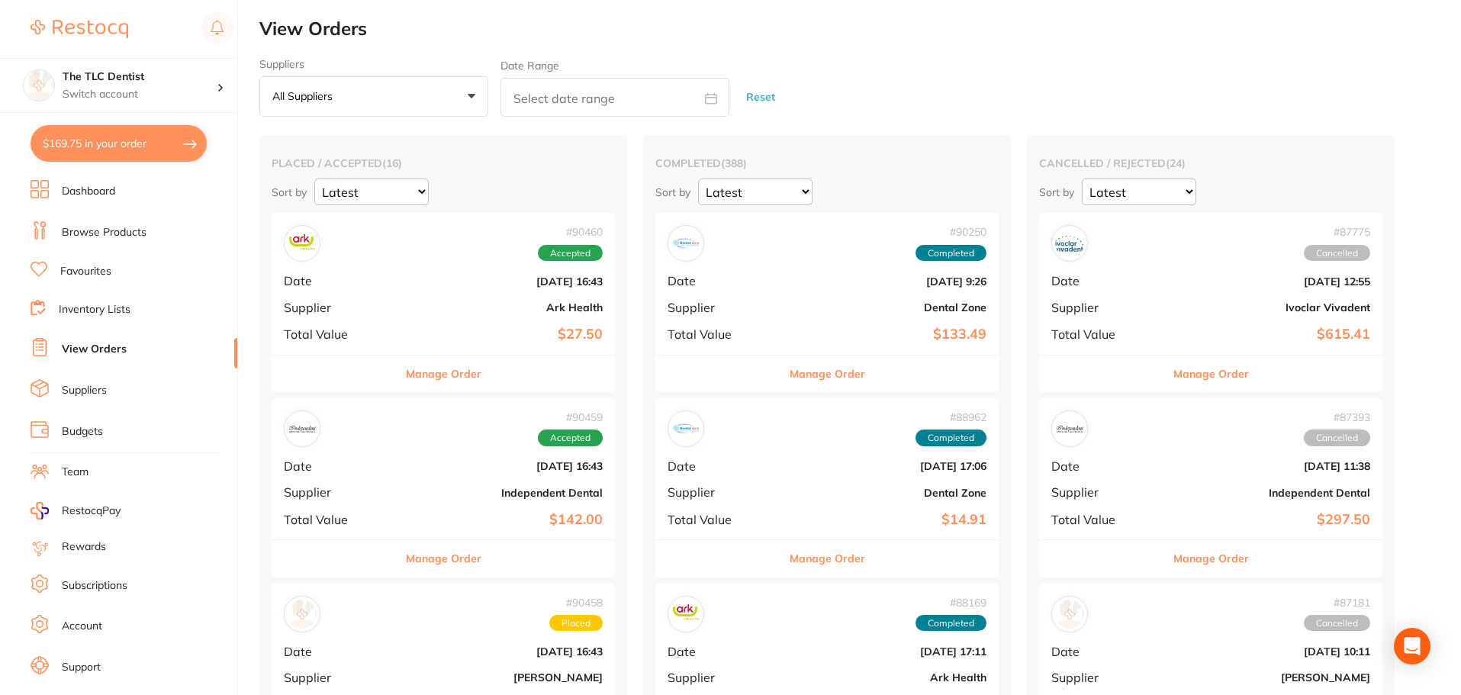
drag, startPoint x: 355, startPoint y: 446, endPoint x: 548, endPoint y: 444, distance: 193.0
click at [355, 447] on div "# 90459 Accepted Date [DATE] 16:43 Supplier Independent Dental Total Value $142…" at bounding box center [443, 468] width 343 height 141
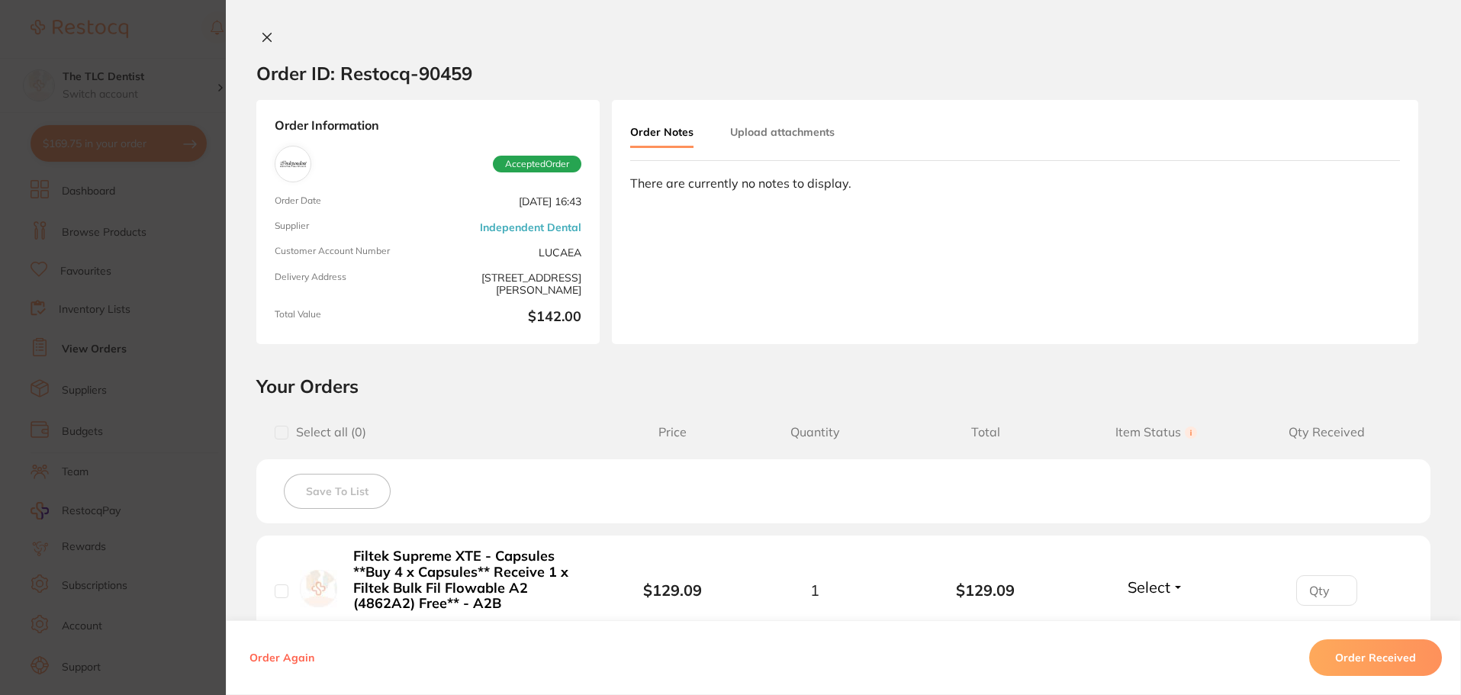
scroll to position [229, 0]
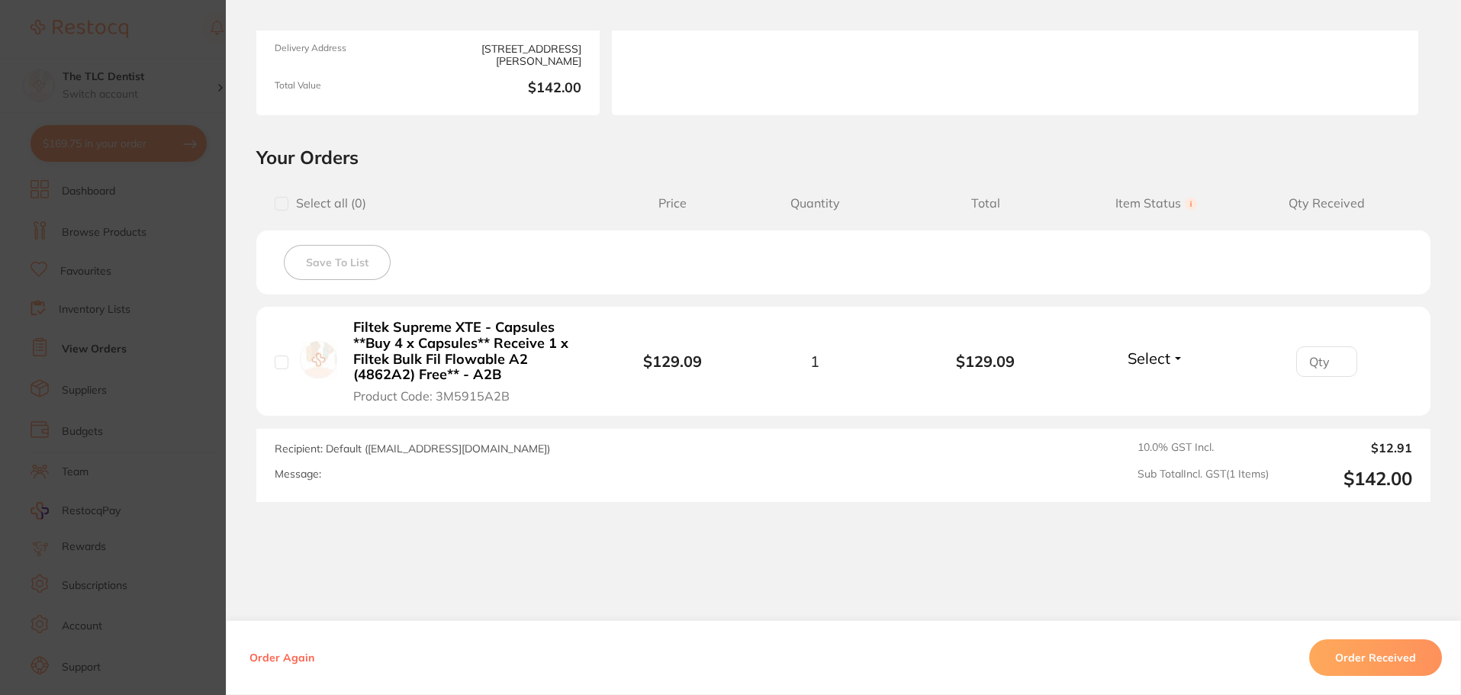
click at [109, 401] on section "Order ID: Restocq- 90459 Order Information Accepted Order Order Date [DATE] 16:…" at bounding box center [730, 347] width 1461 height 695
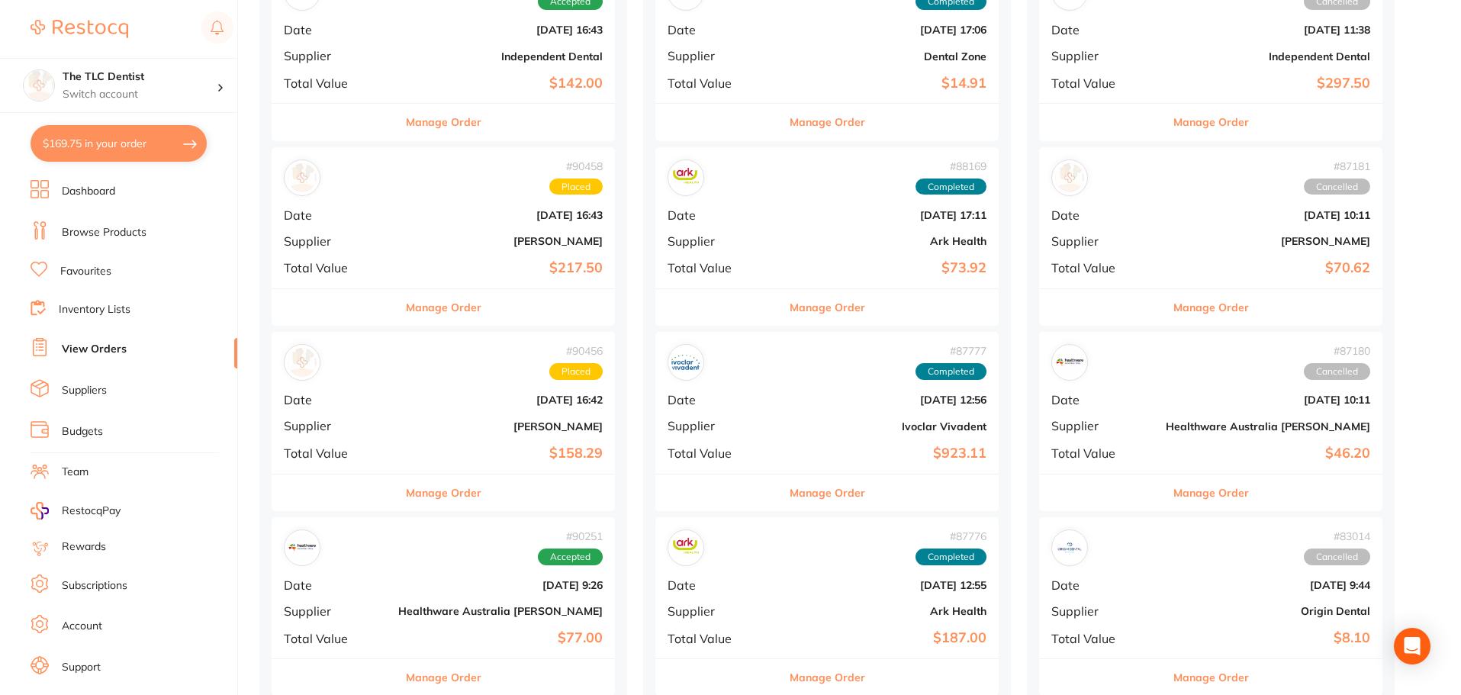
scroll to position [458, 0]
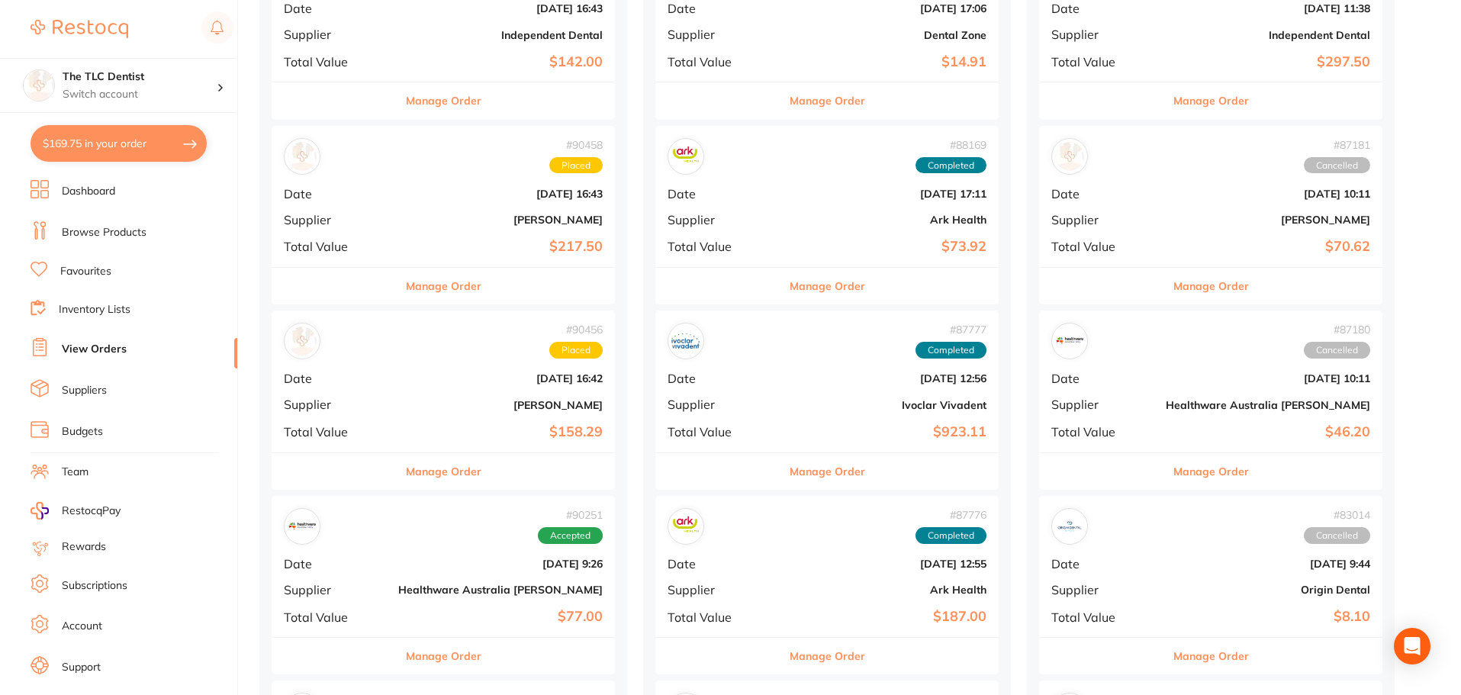
click at [390, 416] on div "# 90456 Placed Date [DATE] 16:42 Supplier [PERSON_NAME] Total Value $158.29" at bounding box center [443, 380] width 343 height 141
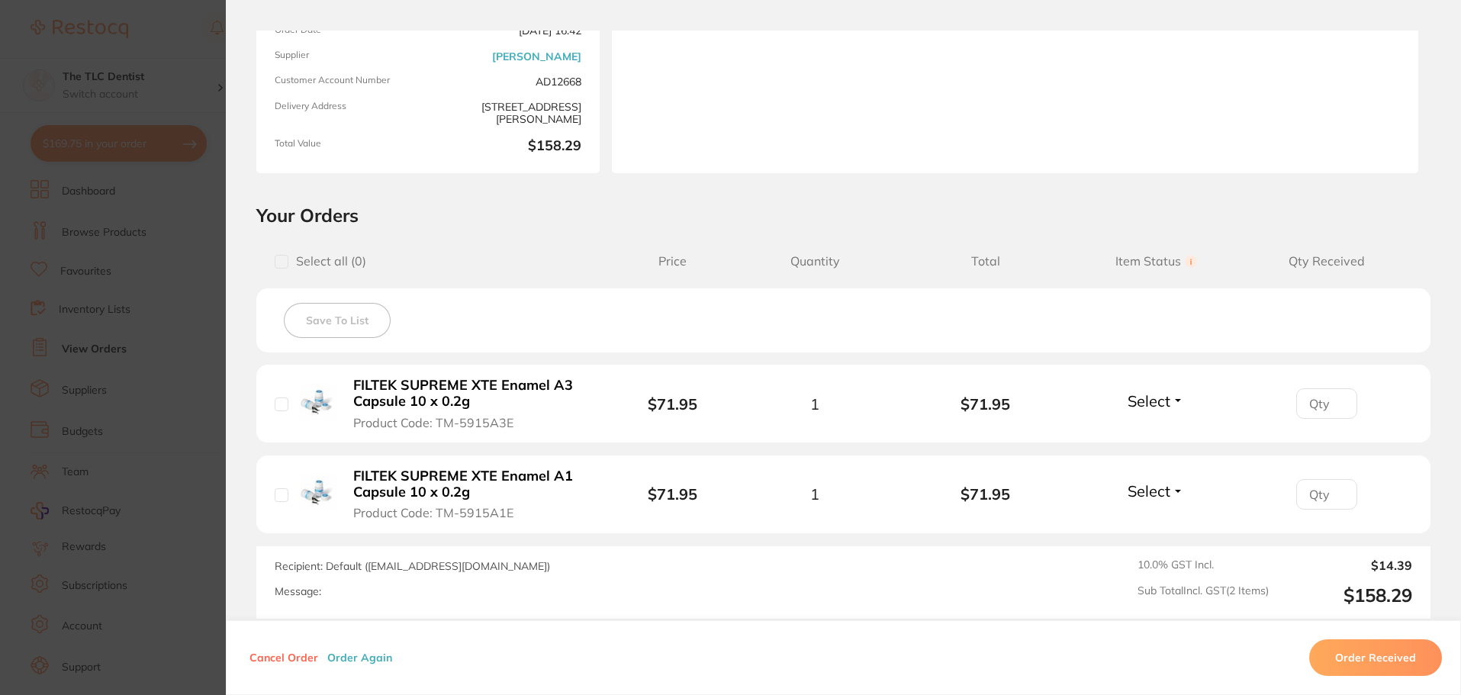
scroll to position [229, 0]
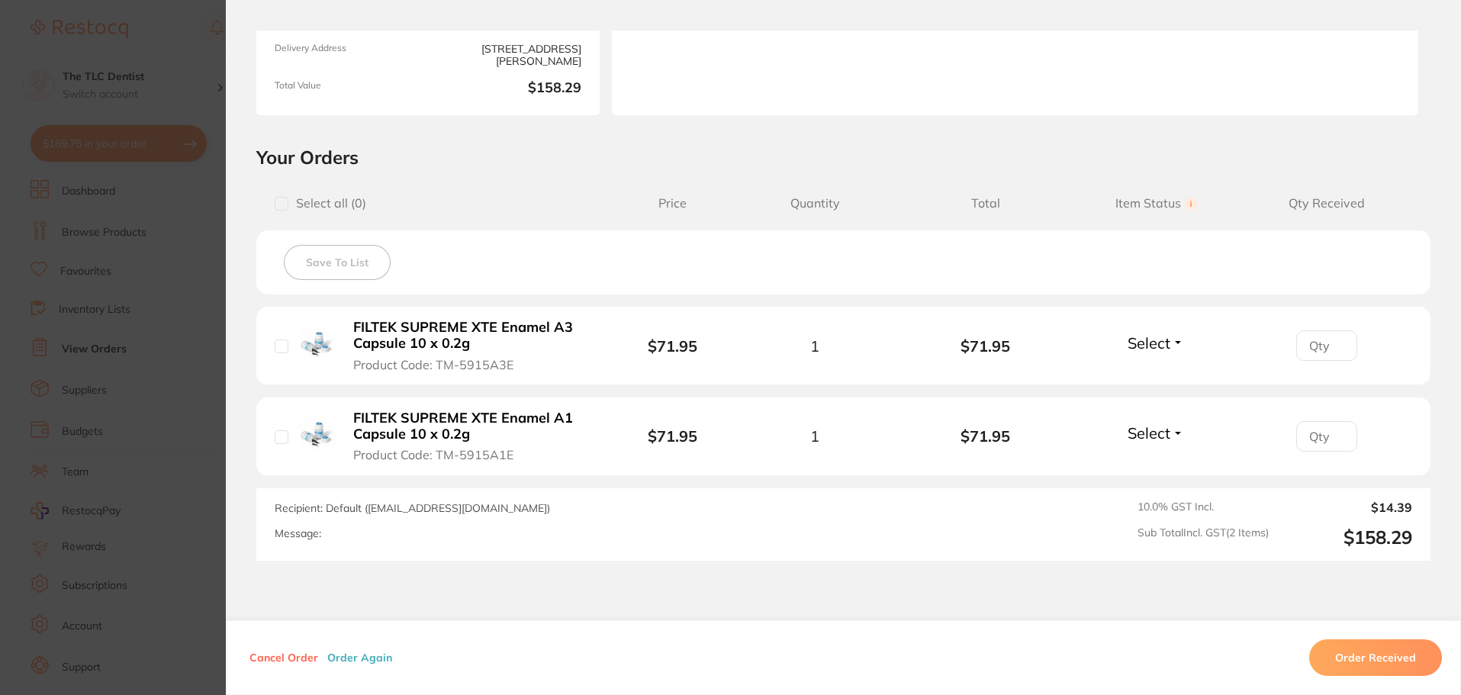
click at [173, 344] on section "Order ID: Restocq- 90456 Order Information Placed Order Order Date [DATE] 16:42…" at bounding box center [730, 347] width 1461 height 695
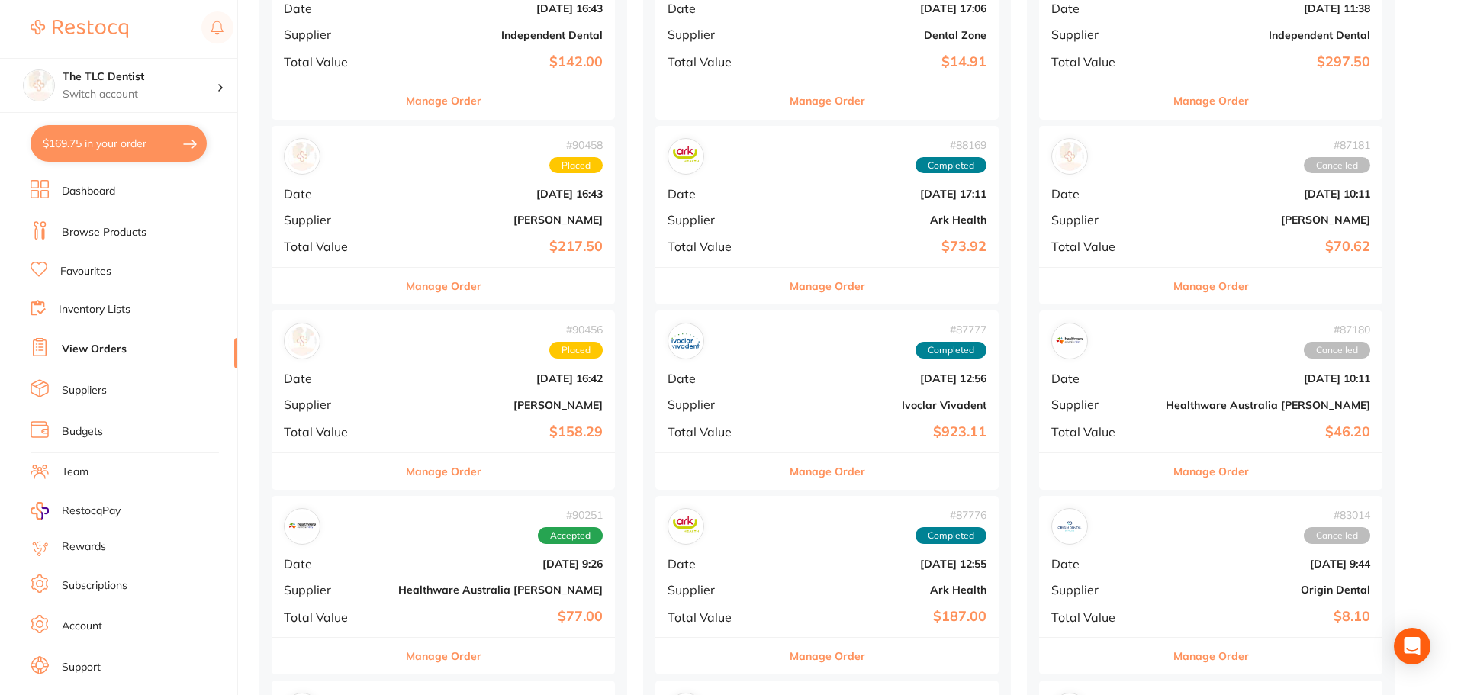
click at [414, 231] on div "# 90458 Placed Date [DATE] 16:43 Supplier [PERSON_NAME] Total Value $217.50" at bounding box center [443, 196] width 343 height 141
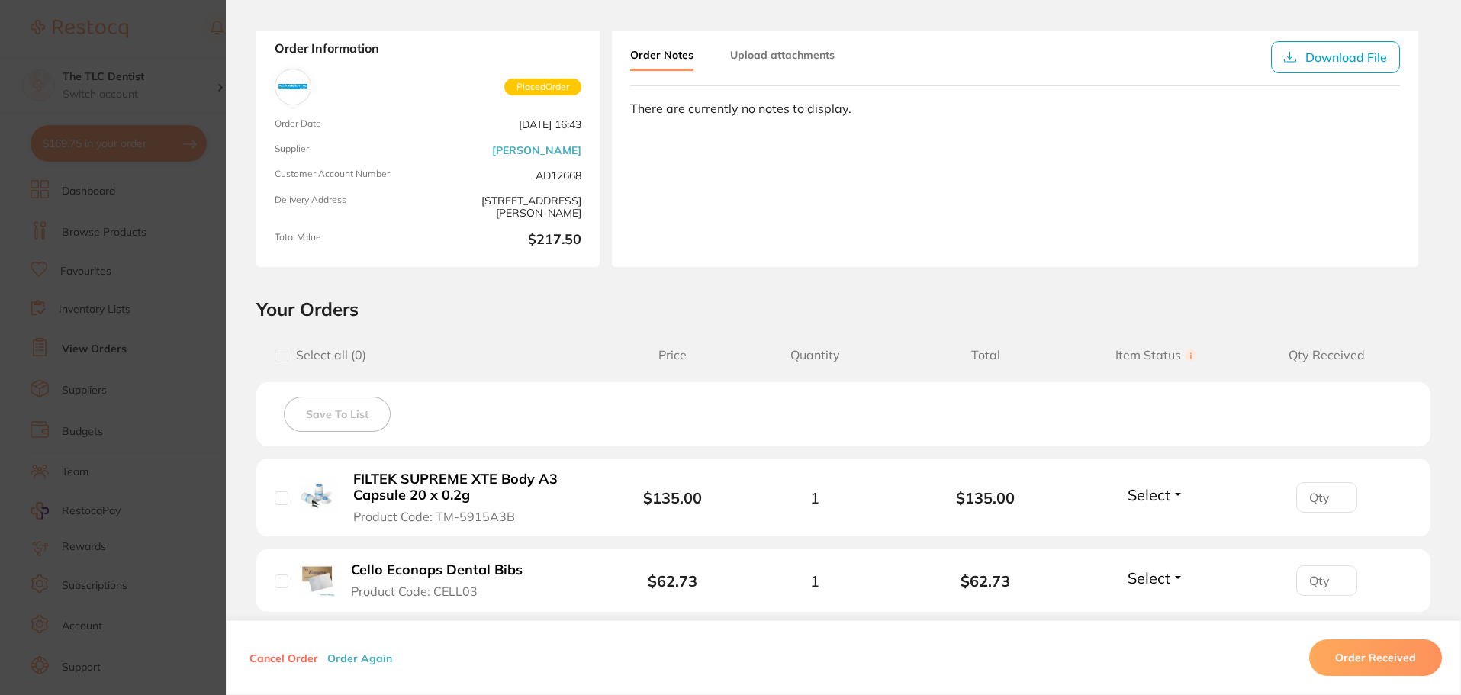
scroll to position [305, 0]
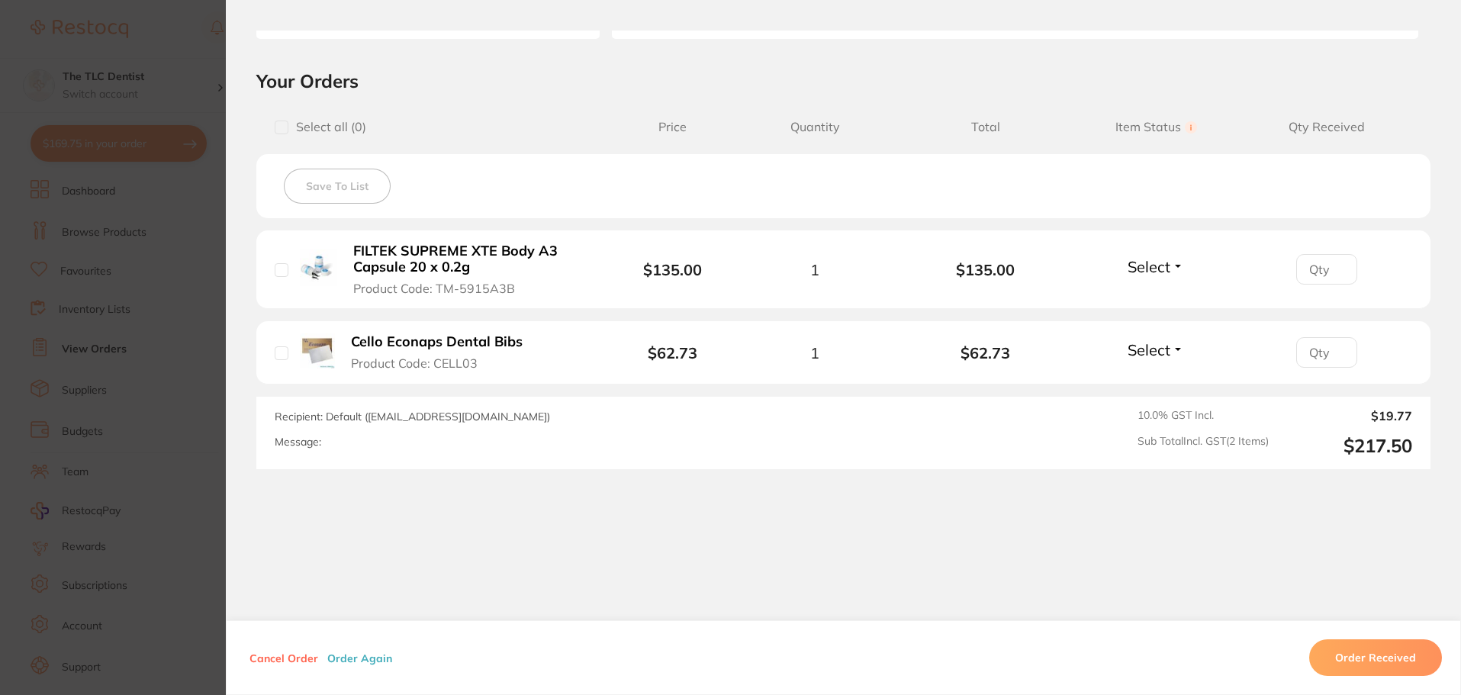
click at [186, 375] on section "Order ID: Restocq- 90458 Order Information Placed Order Order Date [DATE] 16:43…" at bounding box center [730, 347] width 1461 height 695
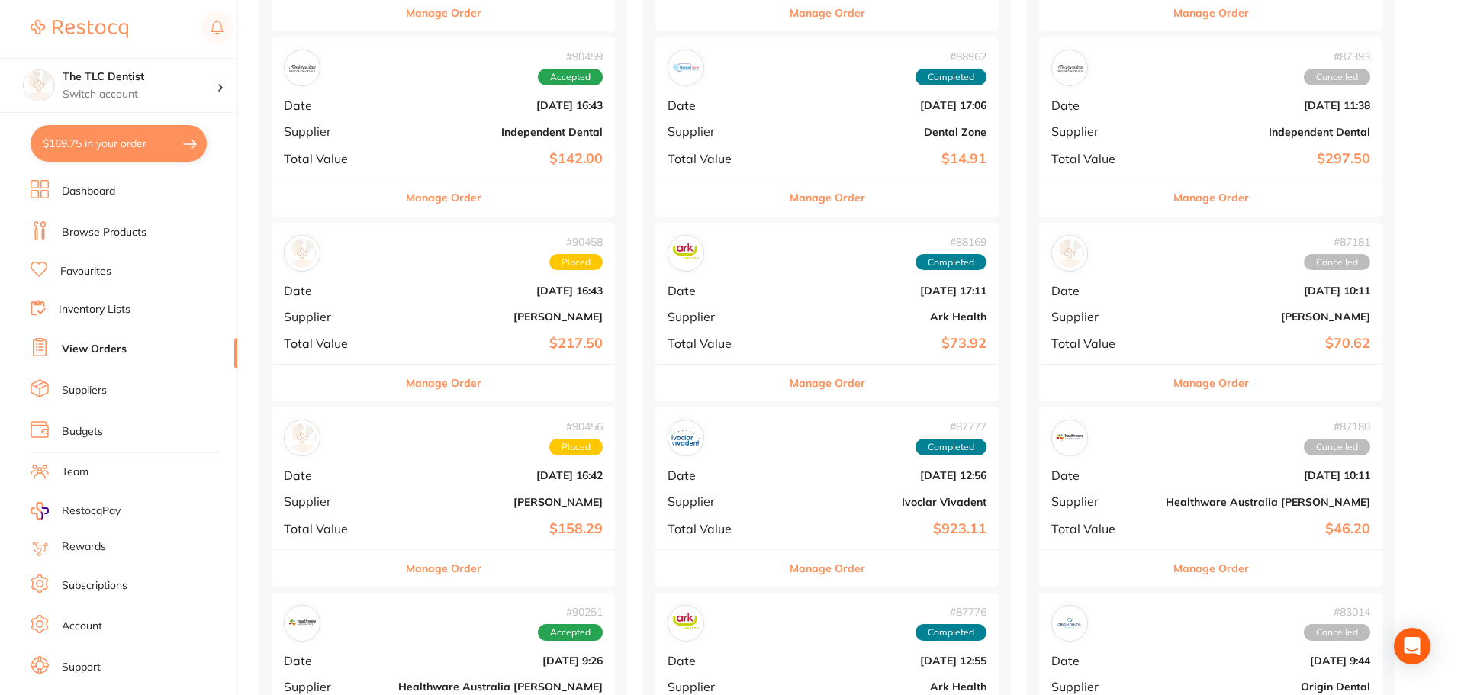
scroll to position [305, 0]
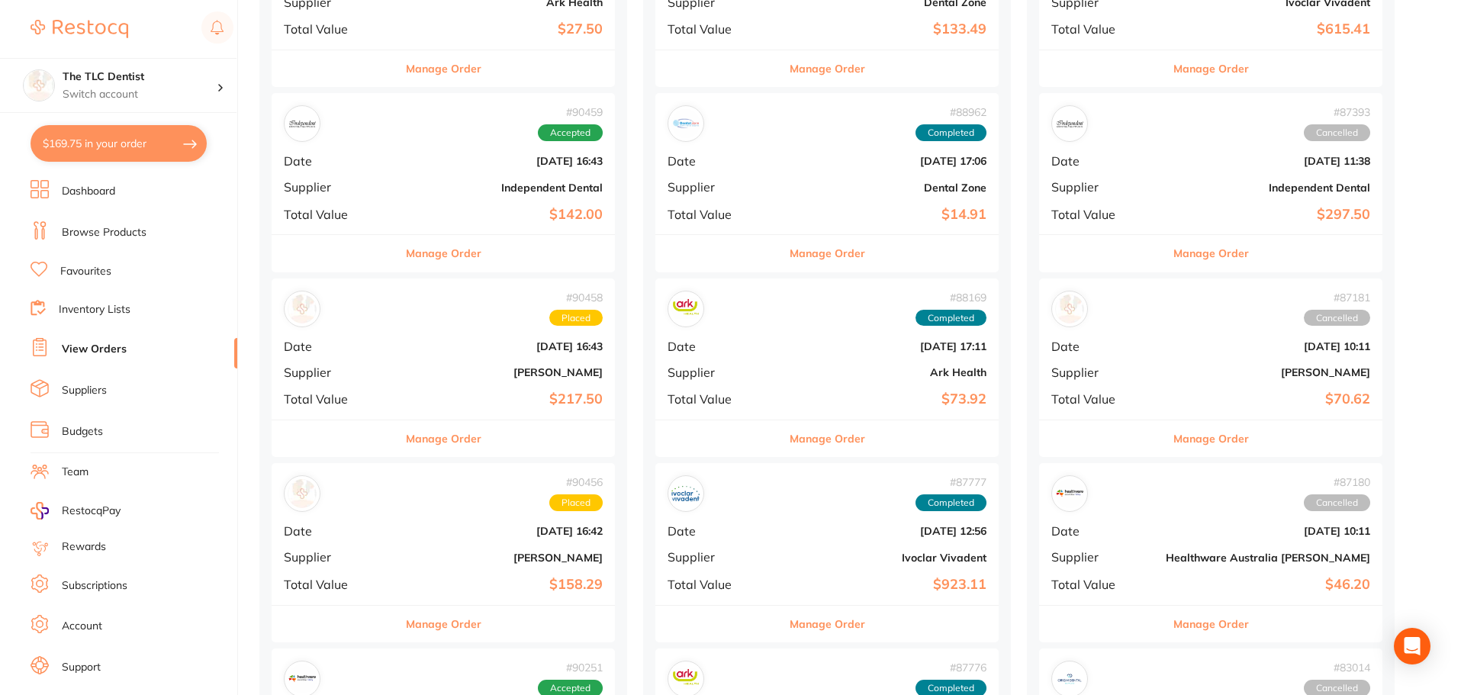
click at [410, 174] on div "# 90459 Accepted Date [DATE] 16:43 Supplier Independent Dental Total Value $142…" at bounding box center [443, 163] width 343 height 141
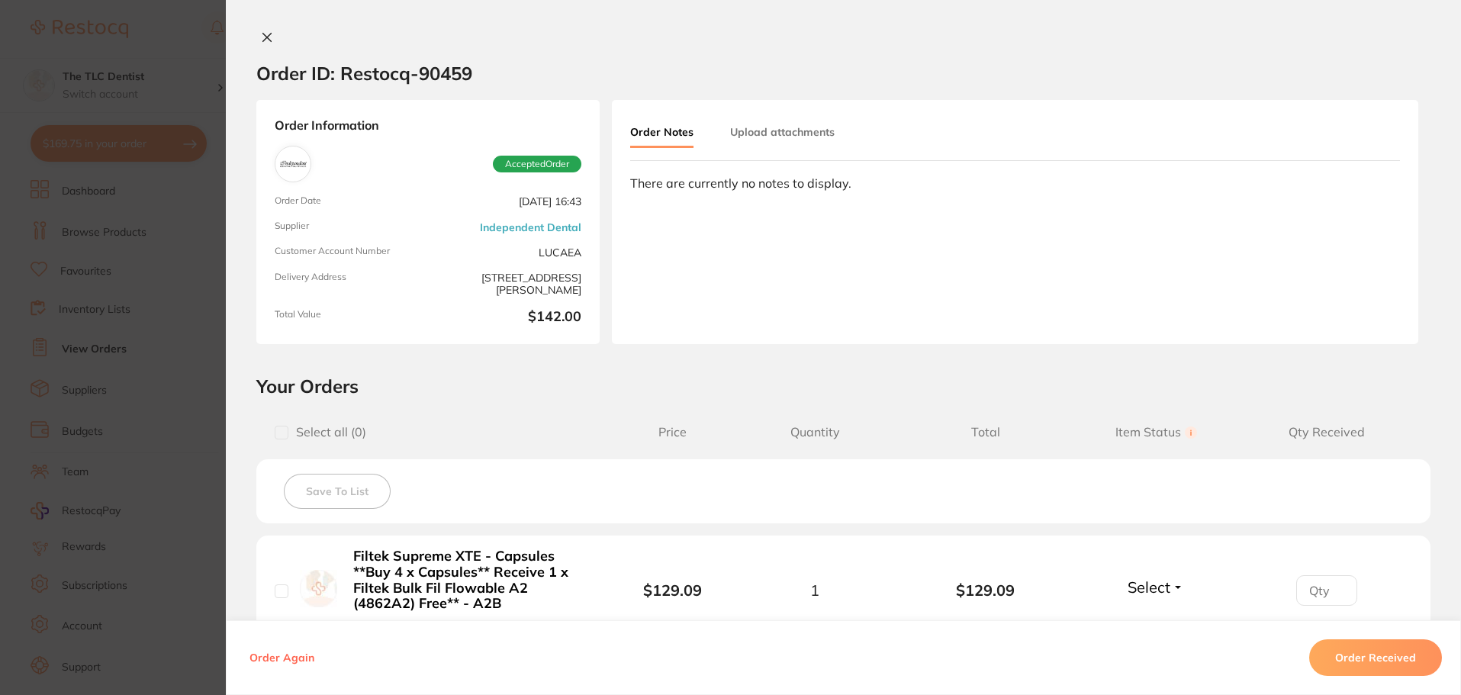
click at [1363, 664] on button "Order Received" at bounding box center [1375, 657] width 133 height 37
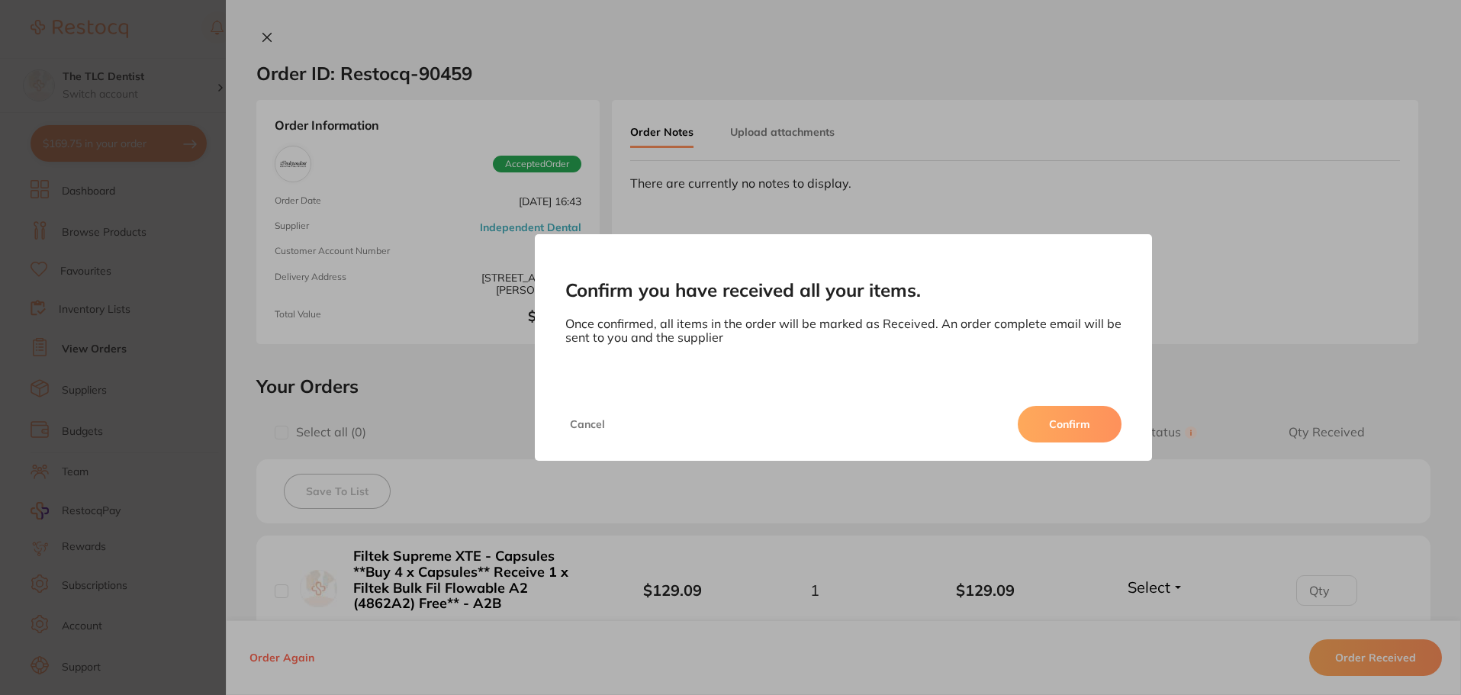
click at [1085, 413] on button "Confirm" at bounding box center [1070, 424] width 104 height 37
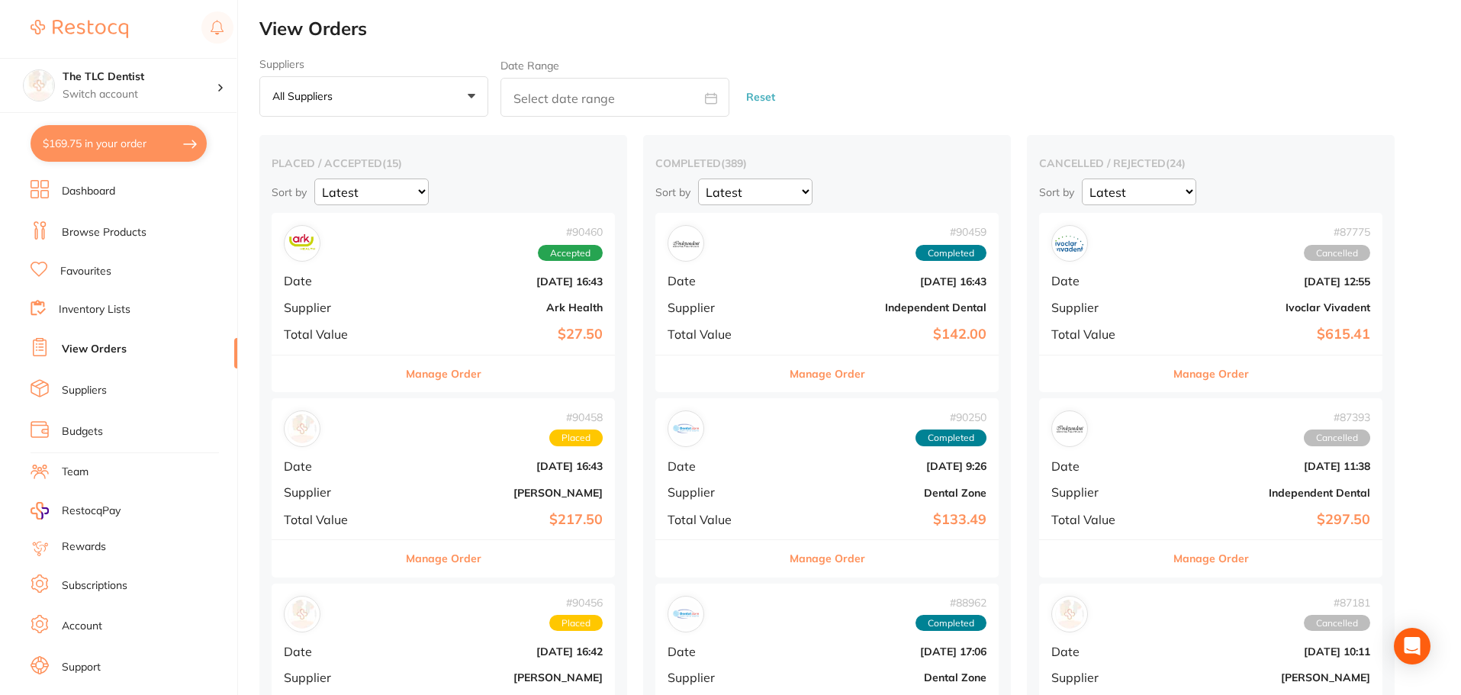
click at [404, 265] on div "# 90460 Accepted Date [DATE] 16:43 Supplier Ark Health Total Value $27.50" at bounding box center [443, 283] width 343 height 141
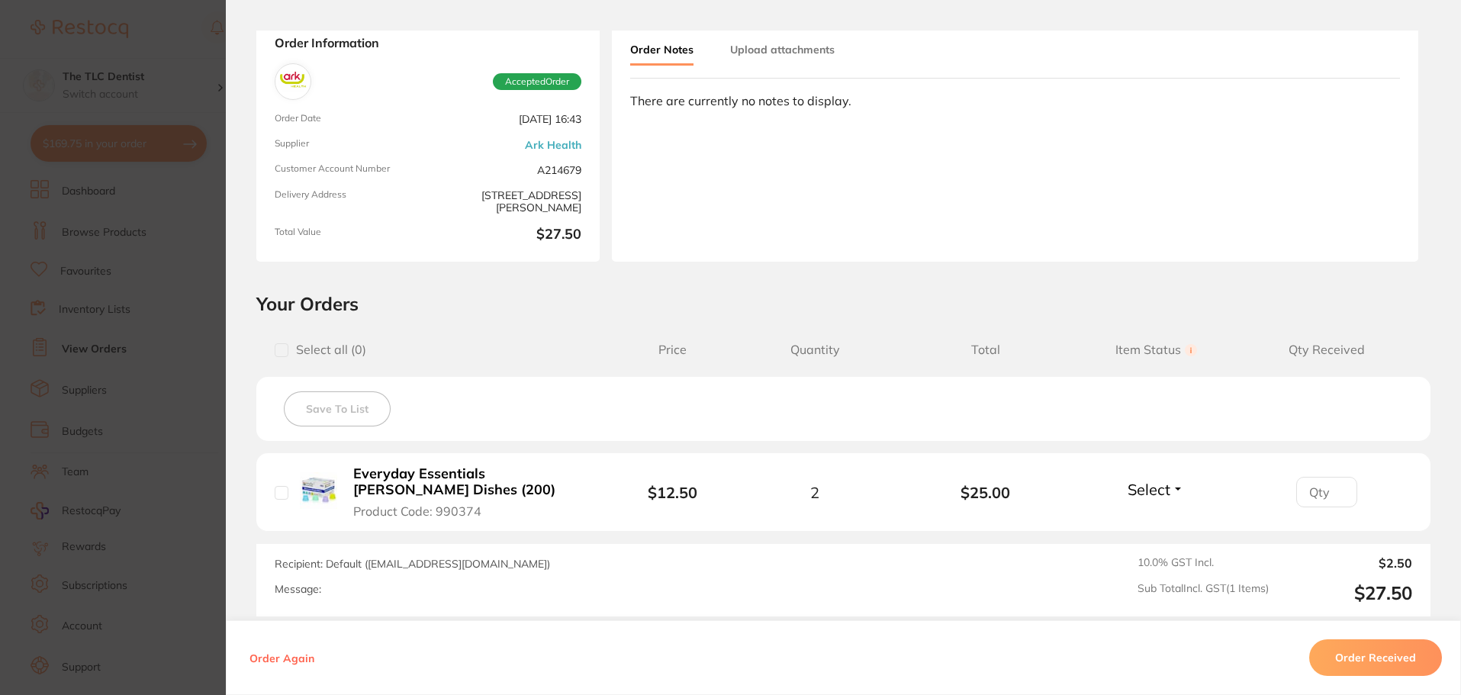
scroll to position [229, 0]
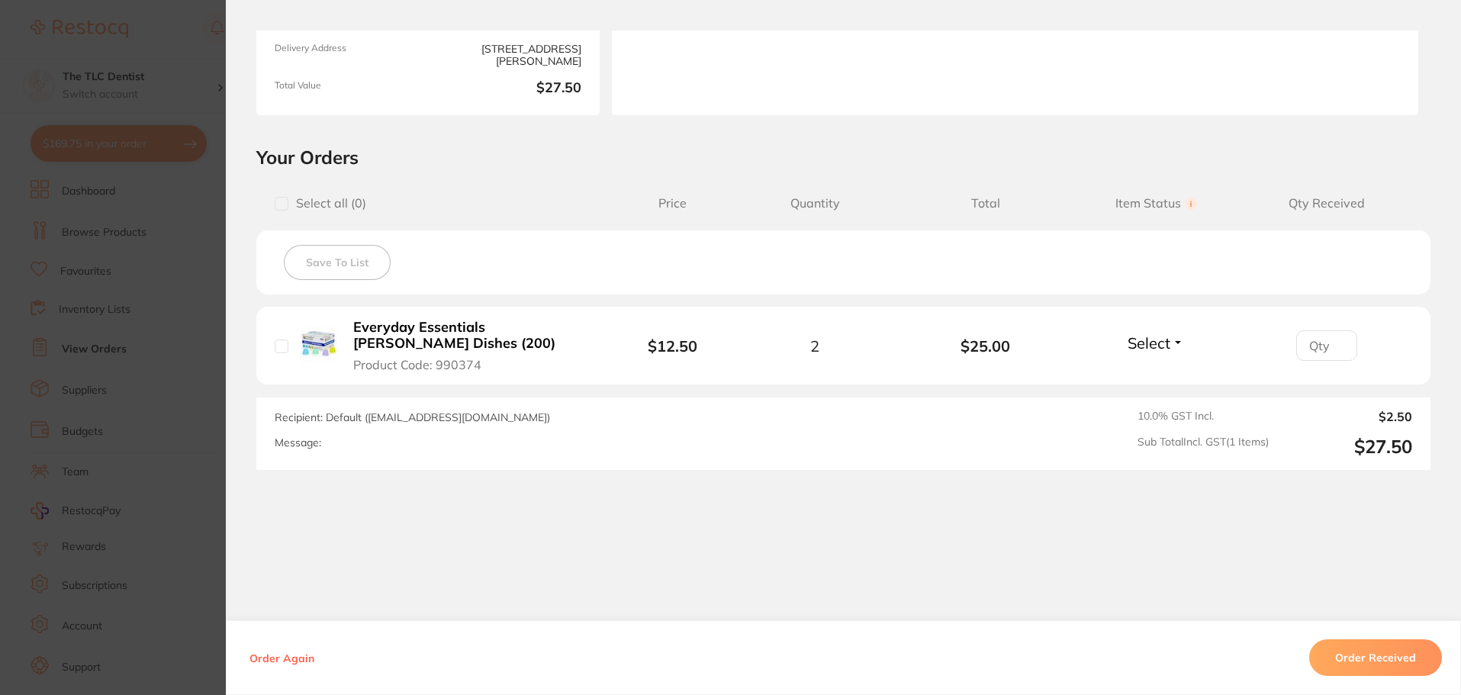
click at [1366, 651] on button "Order Received" at bounding box center [1375, 657] width 133 height 37
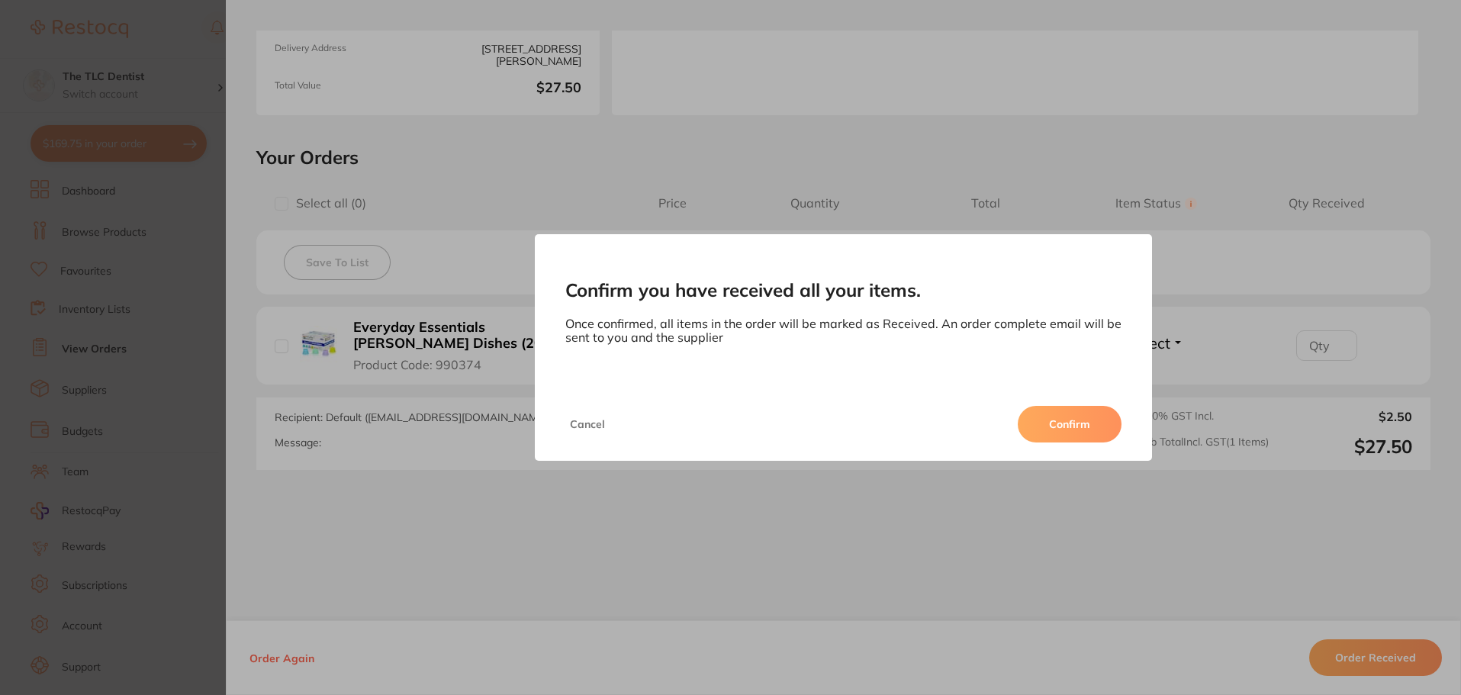
click at [1073, 420] on button "Confirm" at bounding box center [1070, 424] width 104 height 37
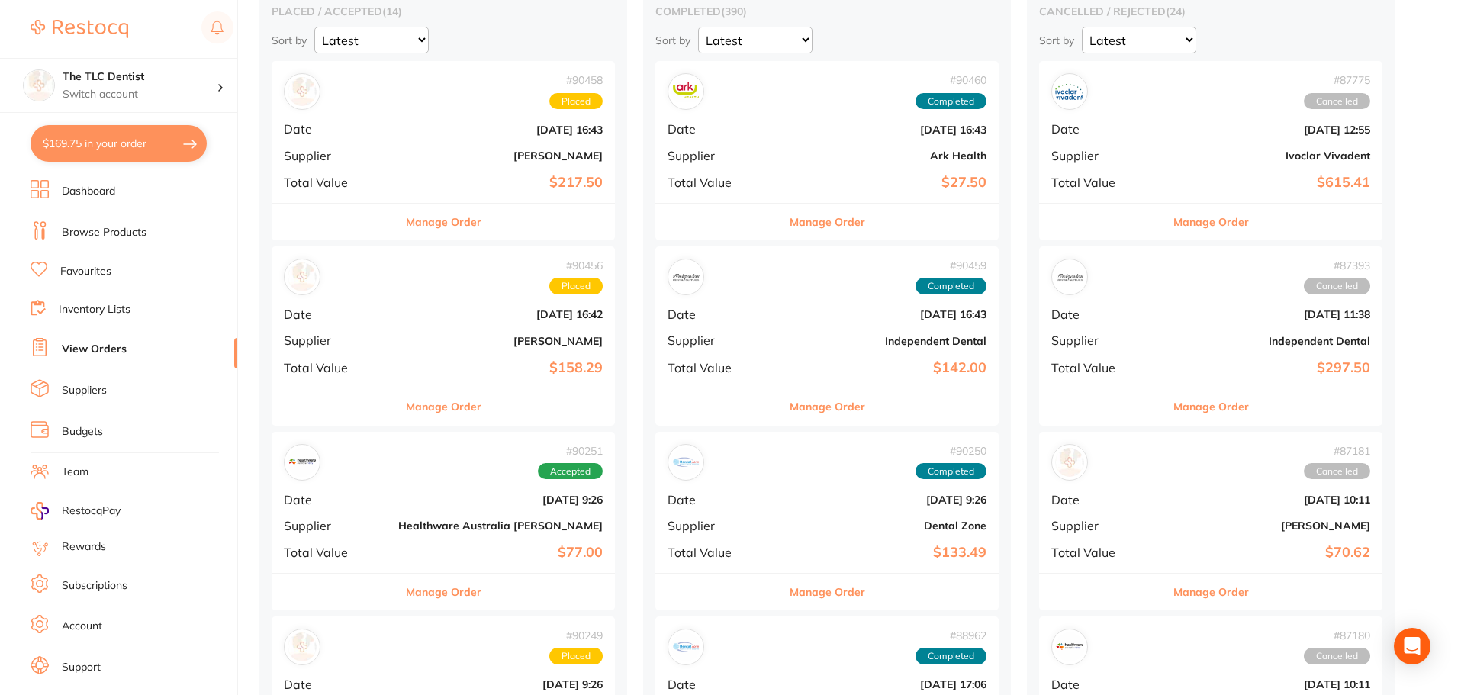
scroll to position [153, 0]
click at [417, 331] on div "# 90456 Placed Date [DATE] 16:42 Supplier [PERSON_NAME] Total Value $158.29" at bounding box center [443, 316] width 343 height 141
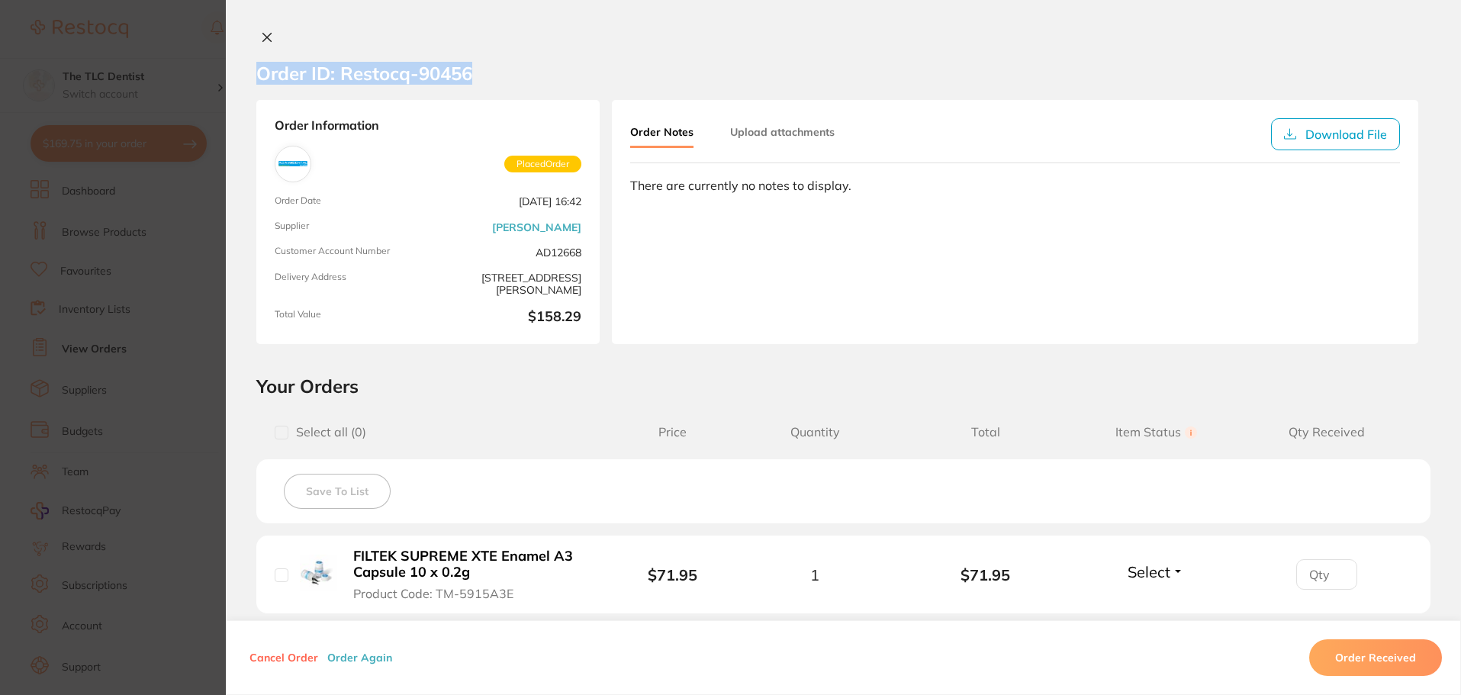
drag, startPoint x: 495, startPoint y: 66, endPoint x: 220, endPoint y: 74, distance: 274.7
click at [220, 74] on section "Order ID: Restocq- 90456 Order Information Placed Order Order Date [DATE] 16:42…" at bounding box center [730, 347] width 1461 height 695
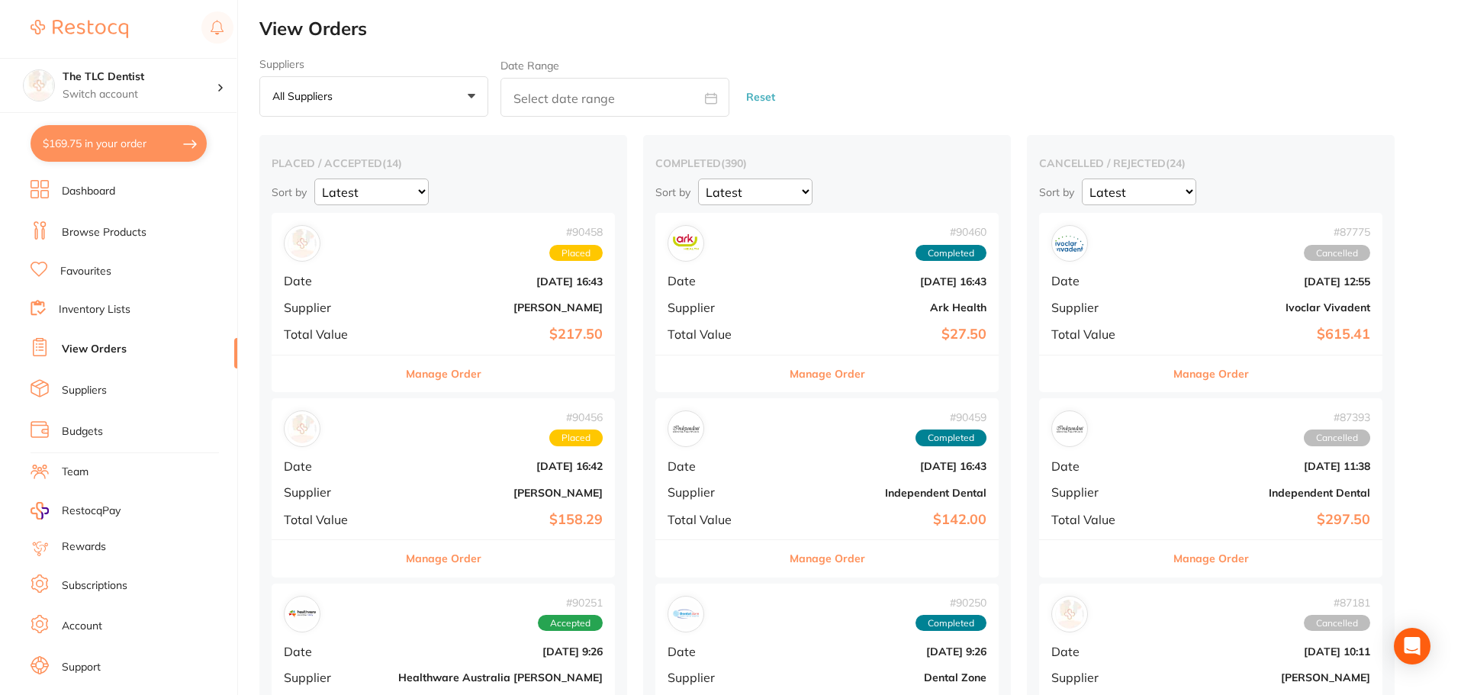
drag, startPoint x: 384, startPoint y: 289, endPoint x: 533, endPoint y: 451, distance: 219.7
click at [385, 291] on div "# 90458 Placed Date [DATE] 16:43 Supplier [PERSON_NAME] Total Value $217.50" at bounding box center [443, 283] width 343 height 141
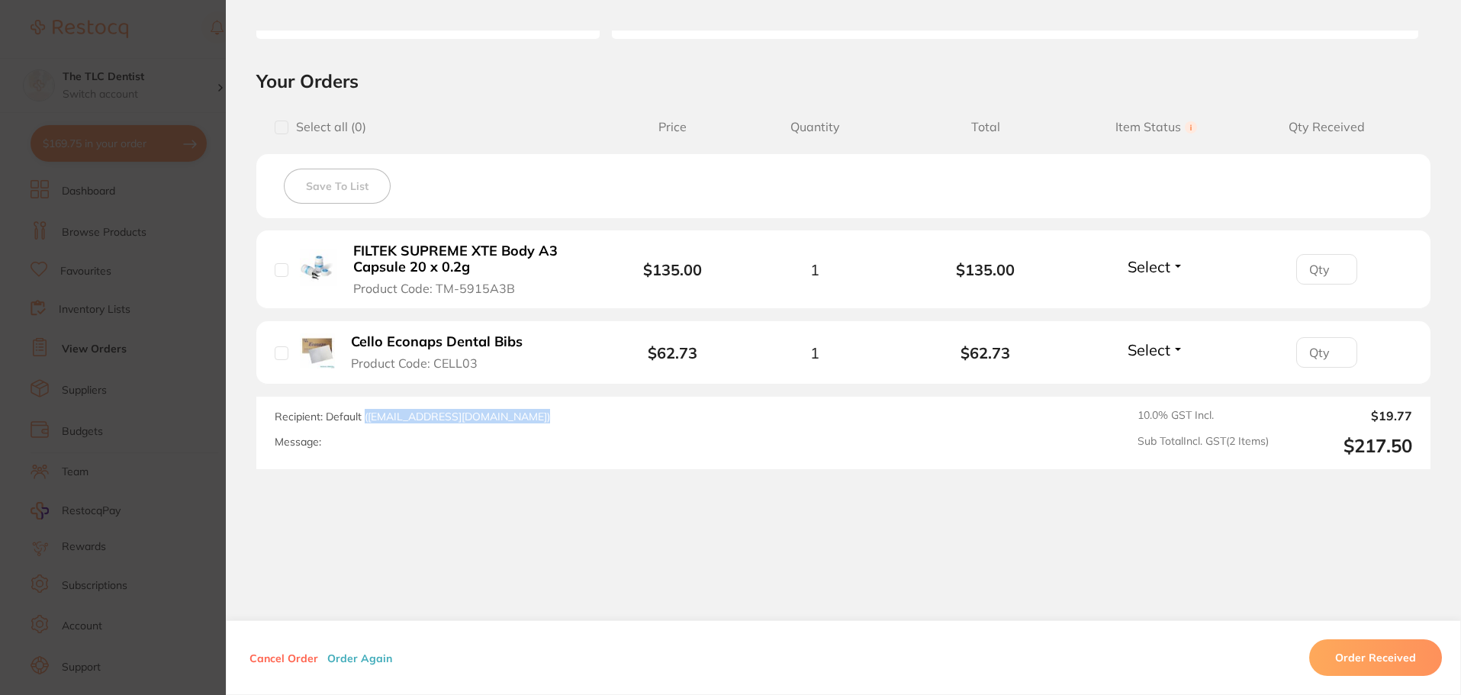
drag, startPoint x: 500, startPoint y: 417, endPoint x: 360, endPoint y: 417, distance: 140.4
click at [360, 417] on div "Recipient: Default ( [EMAIL_ADDRESS][DOMAIN_NAME] ) Message:" at bounding box center [616, 433] width 683 height 48
copy span "( [EMAIL_ADDRESS][DOMAIN_NAME] )"
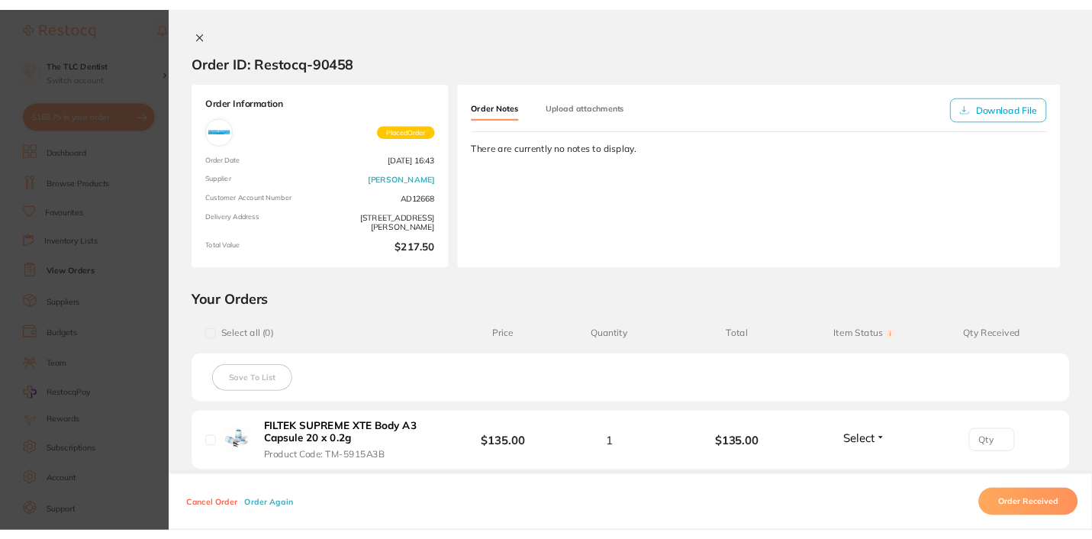
scroll to position [153, 0]
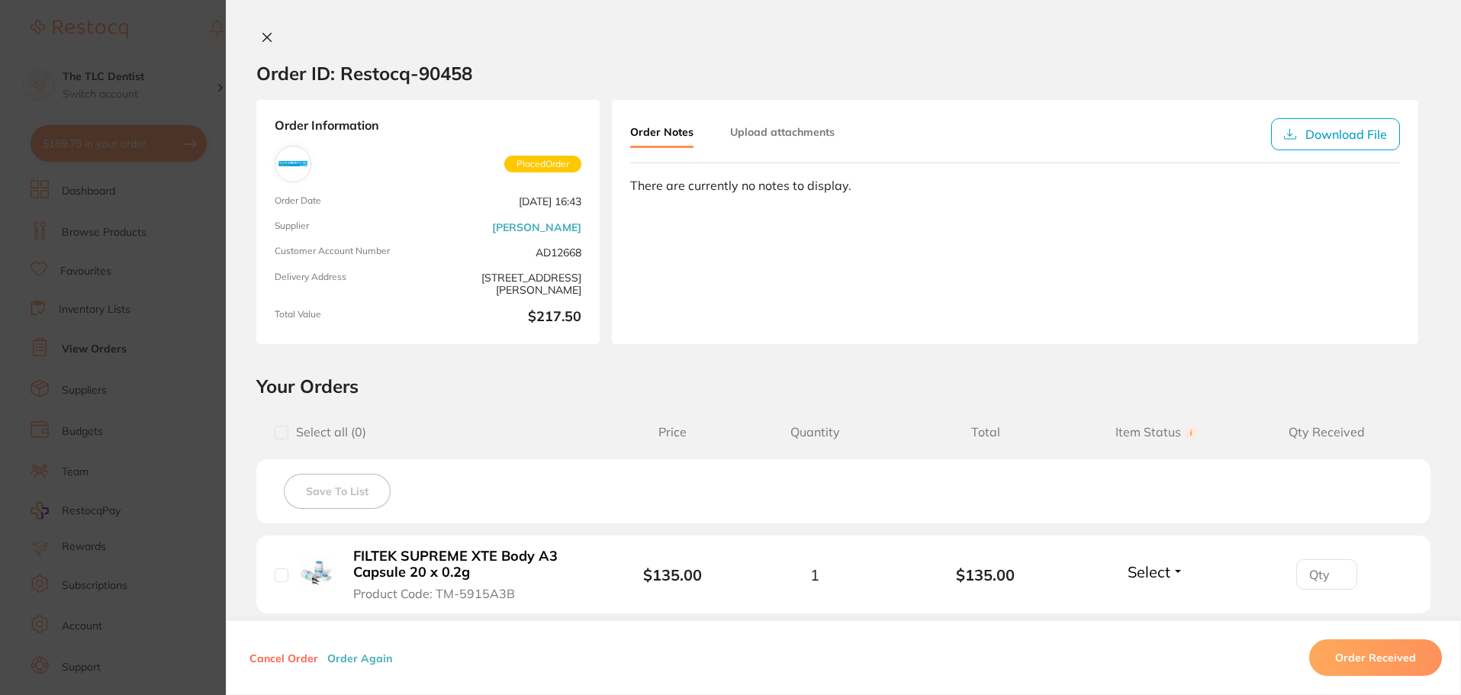
click at [412, 77] on h2 "Order ID: Restocq- 90458" at bounding box center [364, 73] width 216 height 23
click at [411, 76] on h2 "Order ID: Restocq- 90458" at bounding box center [364, 73] width 216 height 23
copy h2 "Order ID: Restocq- 90458"
drag, startPoint x: 50, startPoint y: 315, endPoint x: 270, endPoint y: 343, distance: 221.4
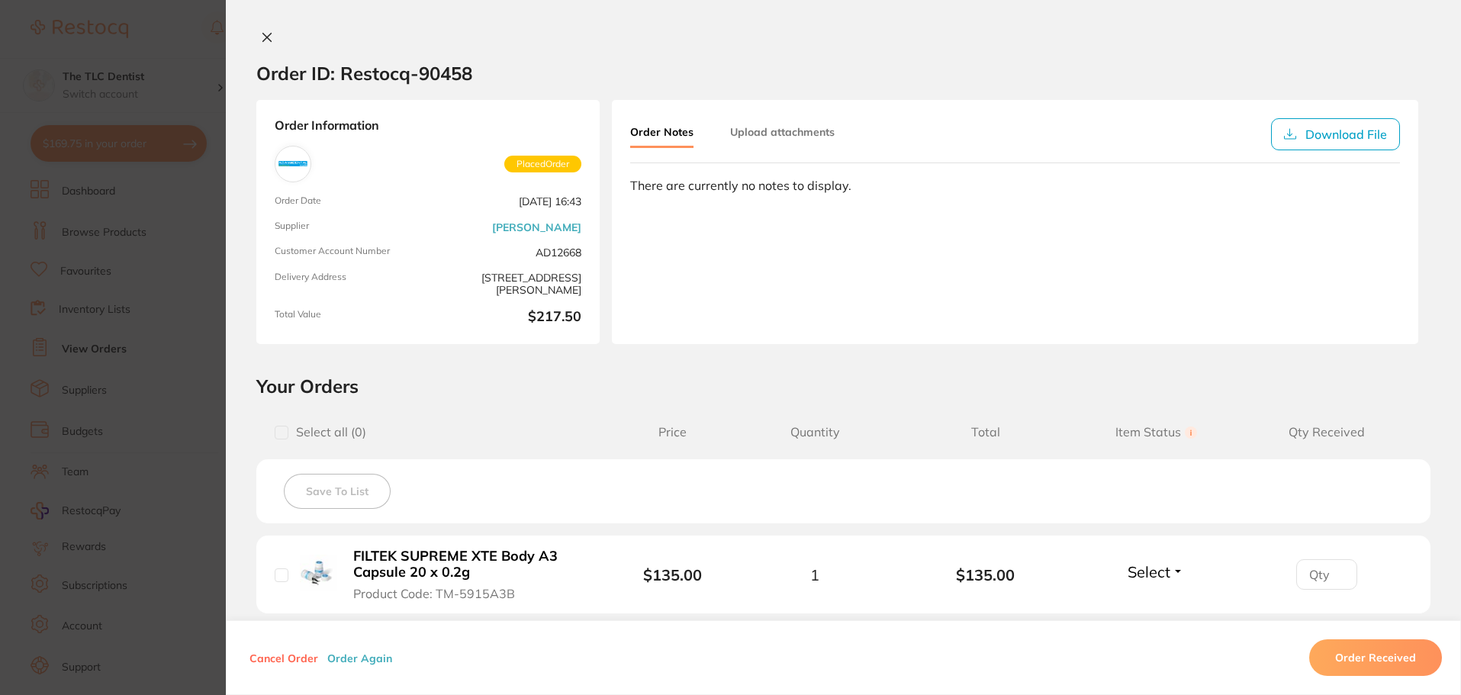
click at [50, 315] on section "Order ID: Restocq- 90458 Order Information Placed Order Order Date [DATE] 16:43…" at bounding box center [730, 347] width 1461 height 695
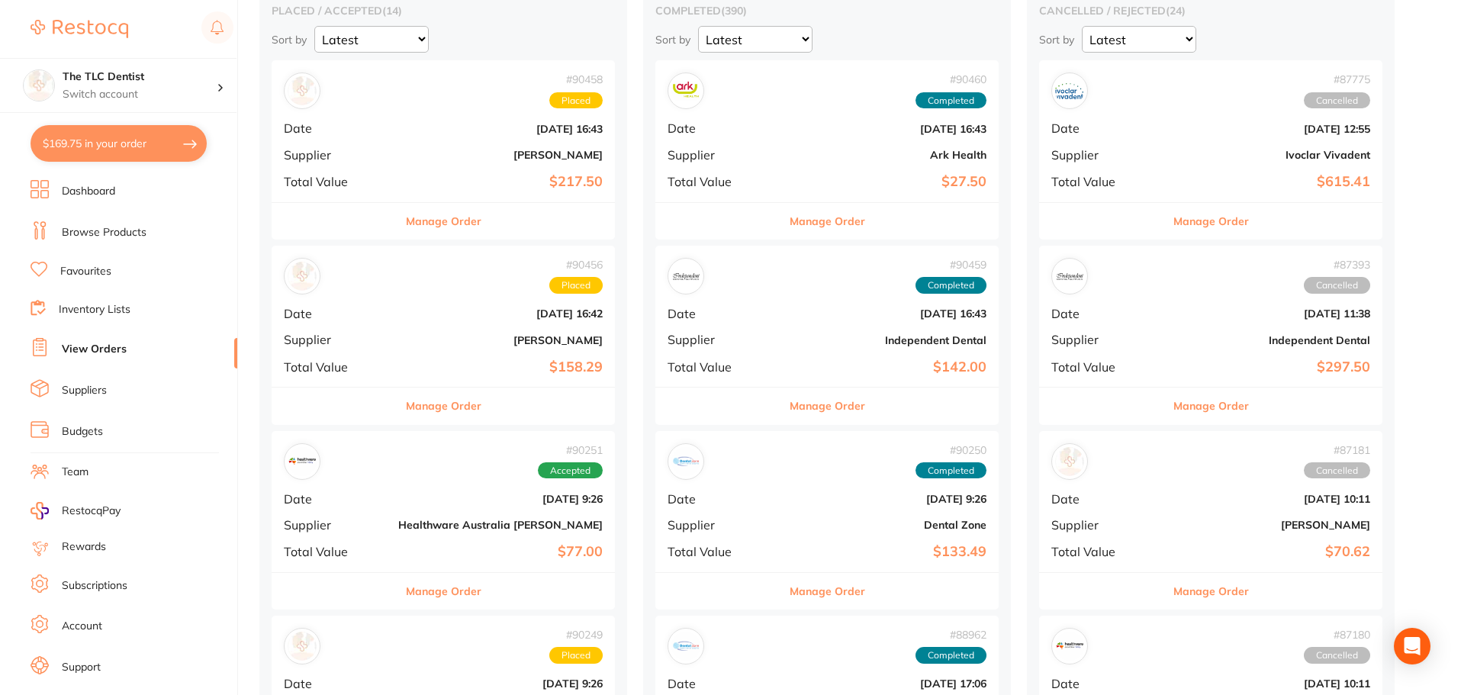
click at [354, 349] on div "# 90456 Placed Date [DATE] 16:42 Supplier [PERSON_NAME] Total Value $158.29" at bounding box center [443, 316] width 343 height 141
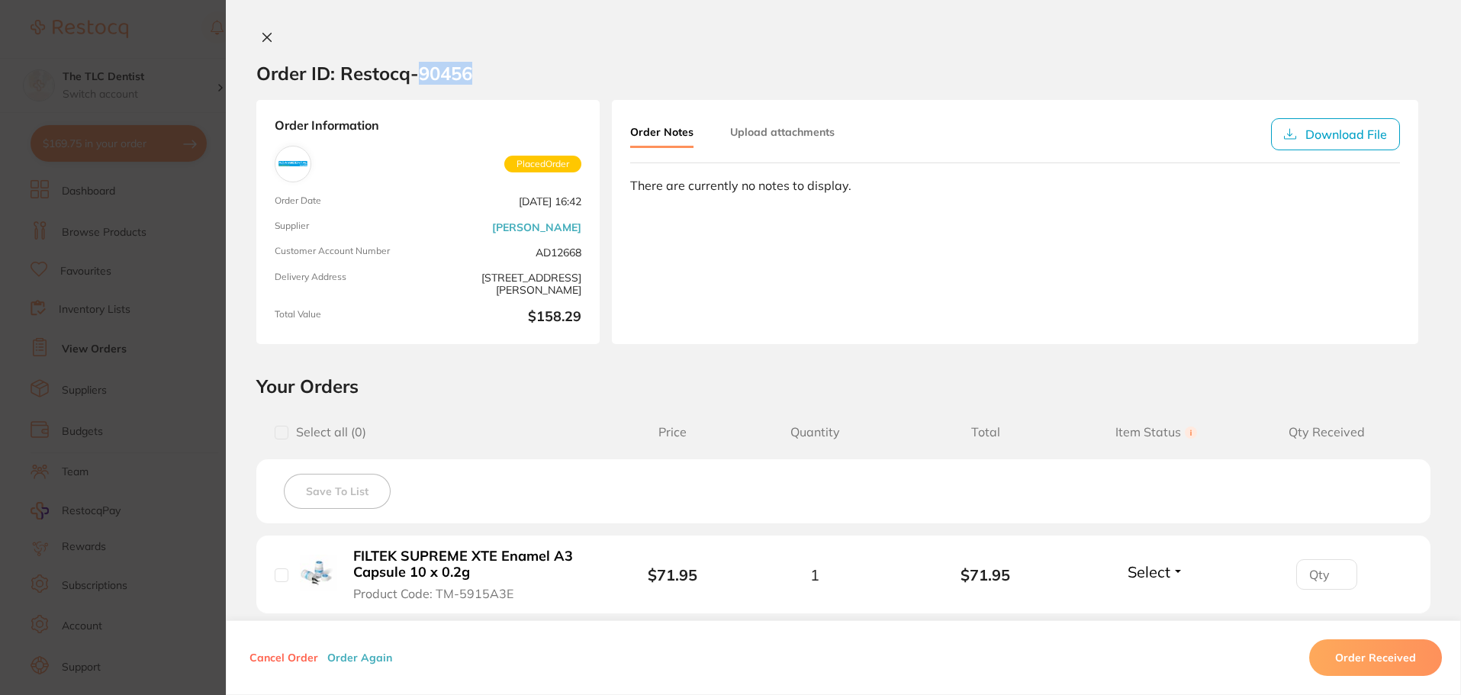
drag, startPoint x: 470, startPoint y: 75, endPoint x: 419, endPoint y: 72, distance: 51.2
click at [419, 72] on section "Order ID: Restocq- 90456" at bounding box center [843, 73] width 1235 height 53
copy h2 "90456"
click at [253, 29] on div "Order ID: Restocq- 90456 Order Information Placed Order Order Date [DATE] 16:42…" at bounding box center [843, 347] width 1235 height 695
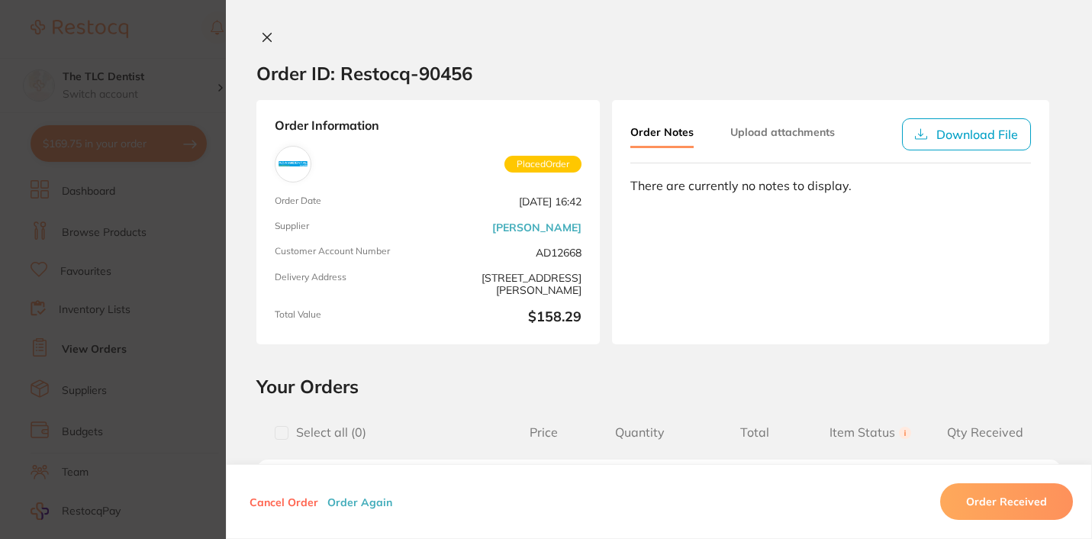
click at [266, 34] on icon at bounding box center [267, 38] width 8 height 8
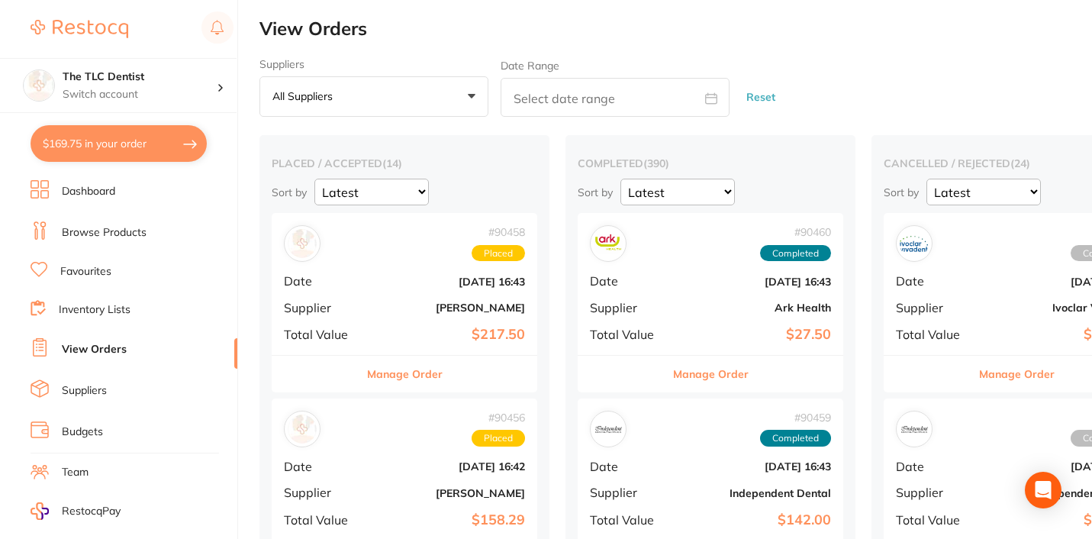
click at [108, 191] on link "Dashboard" at bounding box center [88, 191] width 53 height 15
